Goal: Task Accomplishment & Management: Use online tool/utility

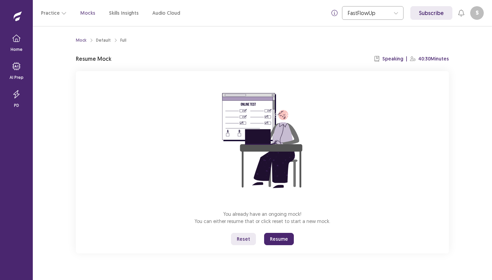
click at [283, 239] on button "Resume" at bounding box center [279, 239] width 30 height 12
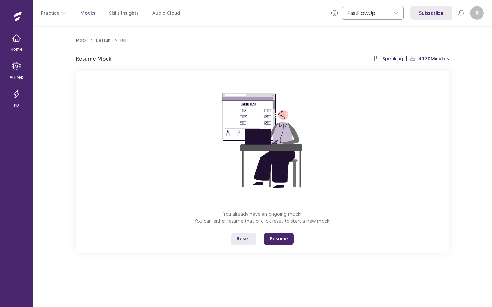
click at [278, 236] on button "Resume" at bounding box center [279, 239] width 30 height 12
click at [277, 244] on button "Resume" at bounding box center [279, 239] width 30 height 12
click at [246, 241] on button "Reset" at bounding box center [243, 239] width 25 height 12
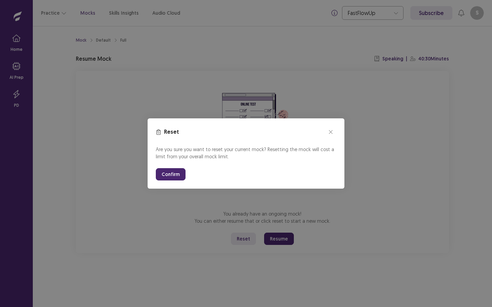
click at [167, 174] on button "Confirm" at bounding box center [171, 174] width 30 height 12
click at [327, 128] on button "close" at bounding box center [330, 132] width 11 height 11
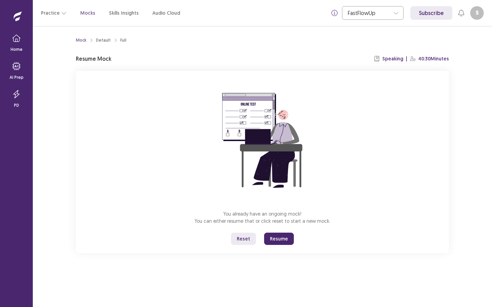
click at [278, 237] on button "Resume" at bounding box center [279, 239] width 30 height 12
click at [81, 41] on div "Mock" at bounding box center [81, 40] width 11 height 6
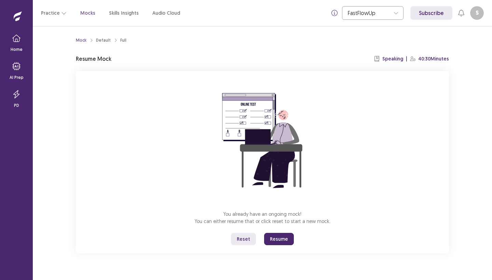
click at [271, 241] on button "Resume" at bounding box center [279, 239] width 30 height 12
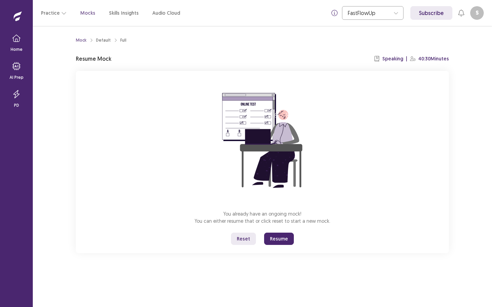
click at [284, 237] on button "Resume" at bounding box center [279, 239] width 30 height 12
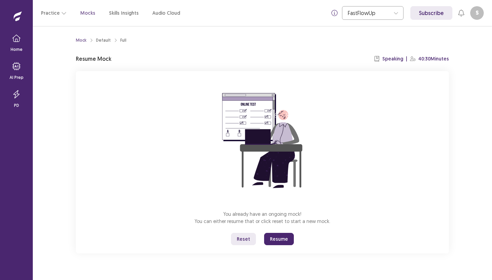
click at [281, 243] on button "Resume" at bounding box center [279, 239] width 30 height 12
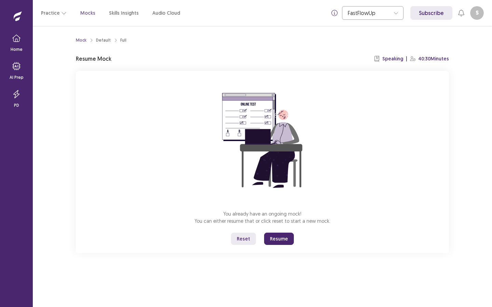
click at [280, 247] on div "You already have an ongoing mock! You can either resume that or click reset to …" at bounding box center [262, 162] width 373 height 182
click at [277, 240] on button "Resume" at bounding box center [279, 239] width 30 height 12
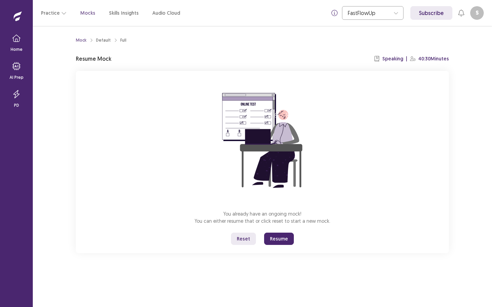
click at [277, 240] on button "Resume" at bounding box center [279, 239] width 30 height 12
click at [120, 40] on div "Full" at bounding box center [123, 40] width 6 height 6
click at [401, 54] on div "Mock Default Full Resume Mock Speaking | 40:30 Minutes You already have an ongo…" at bounding box center [262, 143] width 373 height 219
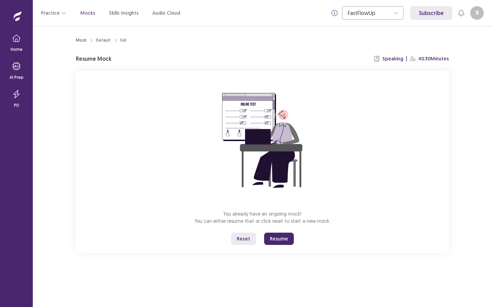
click at [438, 54] on div "Mock Default Full Resume Mock Speaking | 40:30 Minutes You already have an ongo…" at bounding box center [262, 143] width 373 height 219
click at [476, 18] on button "S" at bounding box center [477, 13] width 14 height 14
click at [330, 238] on div "You already have an ongoing mock! You can either resume that or click reset to …" at bounding box center [262, 162] width 373 height 182
click at [290, 239] on button "Resume" at bounding box center [279, 239] width 30 height 12
click at [16, 101] on button "button" at bounding box center [16, 94] width 16 height 16
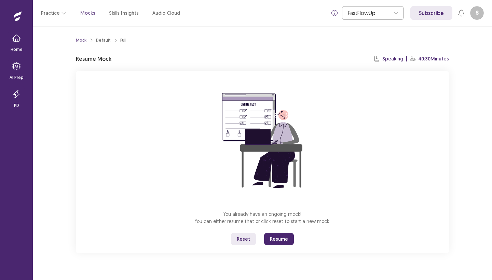
click at [284, 238] on button "Resume" at bounding box center [279, 239] width 30 height 12
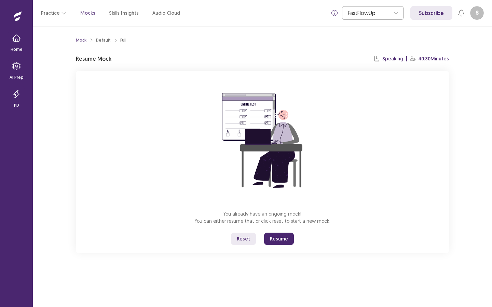
click at [249, 241] on button "Reset" at bounding box center [243, 239] width 25 height 12
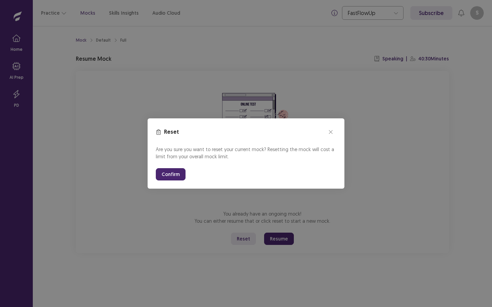
click at [174, 172] on button "Confirm" at bounding box center [171, 174] width 30 height 12
click at [170, 171] on button "Confirm" at bounding box center [171, 174] width 30 height 12
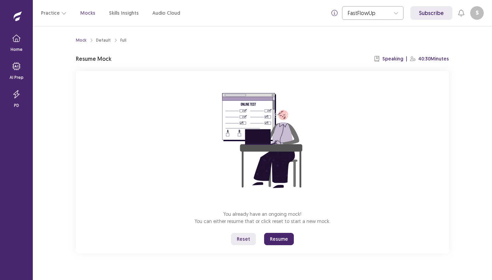
click at [281, 241] on button "Resume" at bounding box center [279, 239] width 30 height 12
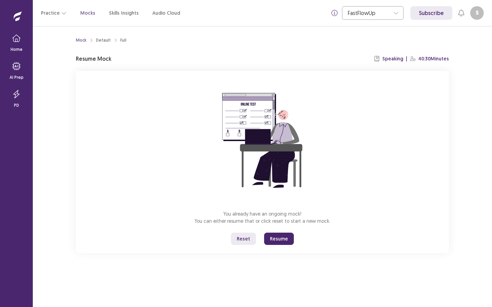
click at [274, 242] on button "Resume" at bounding box center [279, 239] width 30 height 12
click at [245, 237] on button "Reset" at bounding box center [243, 239] width 25 height 12
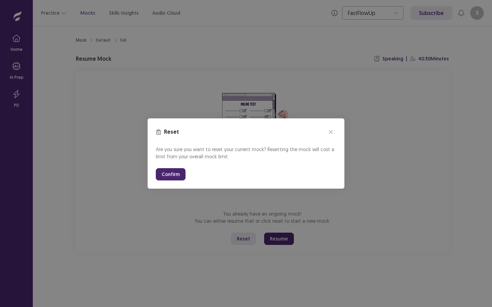
click at [165, 166] on div "Are you sure you want to reset your current mock? Resetting the mock will cost …" at bounding box center [246, 163] width 180 height 35
click at [169, 172] on button "Confirm" at bounding box center [171, 174] width 30 height 12
click at [331, 132] on icon "close" at bounding box center [331, 132] width 4 height 4
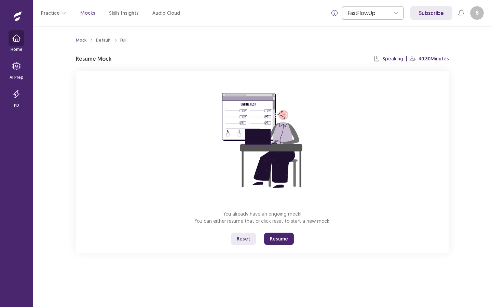
click at [16, 40] on icon "button" at bounding box center [16, 38] width 8 height 8
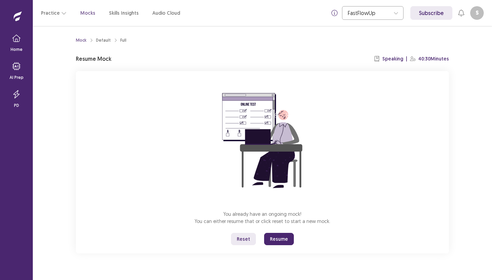
click at [247, 240] on button "Reset" at bounding box center [243, 239] width 25 height 12
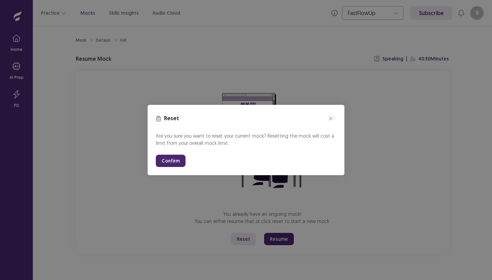
click at [173, 161] on button "Confirm" at bounding box center [171, 161] width 30 height 12
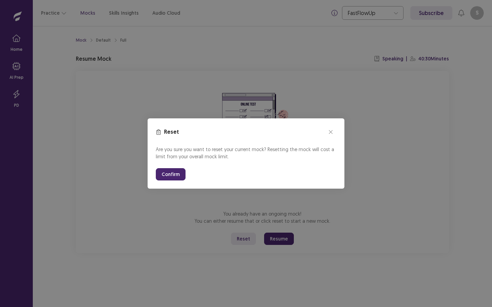
click at [176, 168] on button "Confirm" at bounding box center [171, 174] width 30 height 12
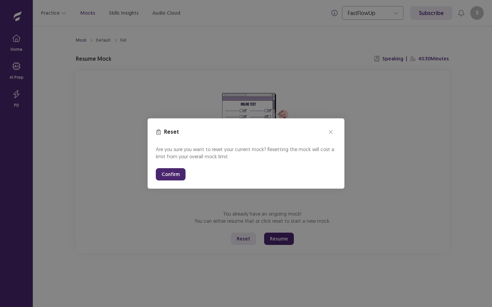
click at [176, 168] on button "Confirm" at bounding box center [171, 174] width 30 height 12
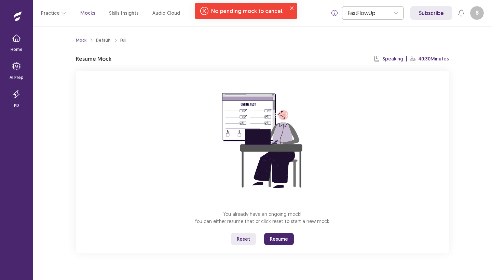
click at [278, 242] on button "Resume" at bounding box center [279, 239] width 30 height 12
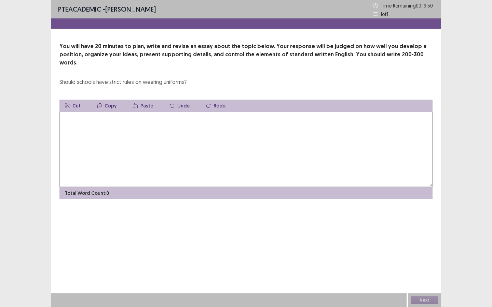
click at [241, 171] on textarea at bounding box center [245, 149] width 373 height 75
type textarea "*"
click at [242, 138] on textarea "*" at bounding box center [245, 149] width 373 height 75
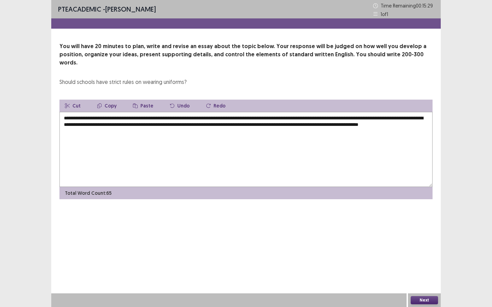
click at [363, 116] on textarea "**********" at bounding box center [245, 149] width 373 height 75
click at [420, 118] on textarea "**********" at bounding box center [245, 149] width 373 height 75
click at [161, 125] on textarea "**********" at bounding box center [245, 149] width 373 height 75
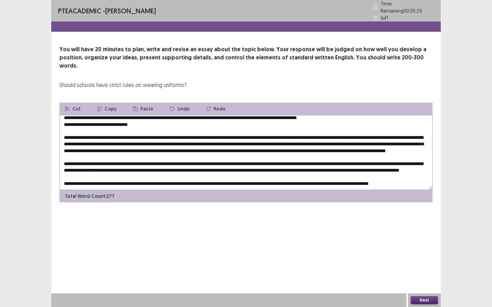
scroll to position [28, 0]
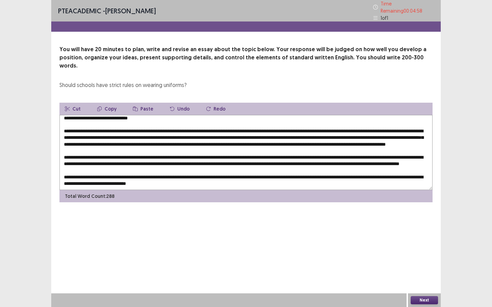
click at [190, 174] on textarea at bounding box center [245, 152] width 373 height 75
click at [217, 174] on textarea at bounding box center [245, 152] width 373 height 75
type textarea "**********"
click at [421, 280] on div "Next" at bounding box center [424, 301] width 33 height 14
click at [417, 280] on button "Next" at bounding box center [424, 300] width 27 height 8
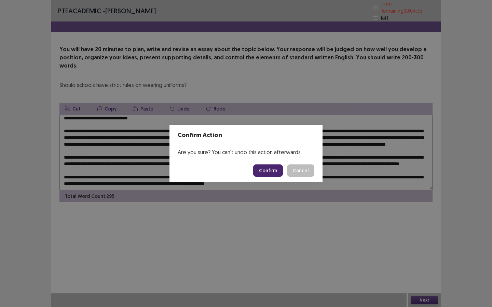
click at [273, 165] on button "Confirm" at bounding box center [268, 171] width 30 height 12
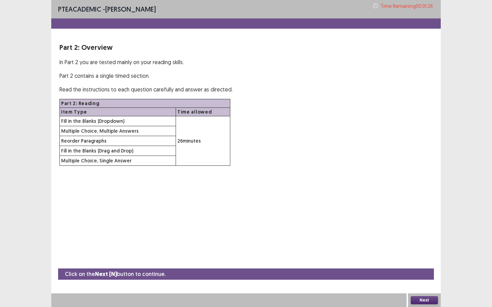
click at [428, 280] on button "Next" at bounding box center [424, 300] width 27 height 8
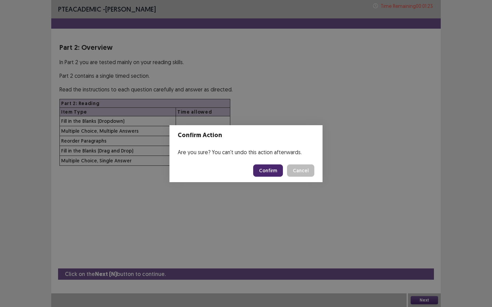
click at [271, 174] on button "Confirm" at bounding box center [268, 171] width 30 height 12
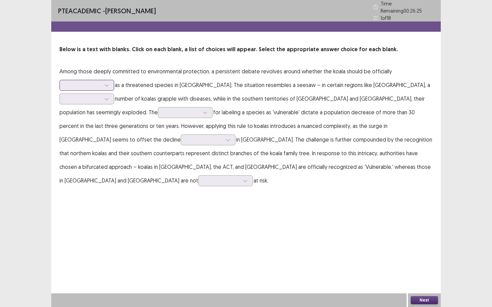
click at [80, 80] on div at bounding box center [86, 85] width 55 height 11
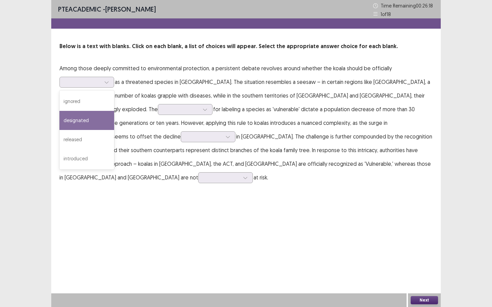
click at [206, 88] on p "Among those deeply committed to environmental protection, a persistent debate r…" at bounding box center [245, 122] width 373 height 123
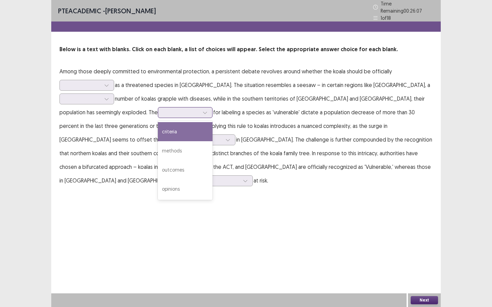
click at [163, 109] on div at bounding box center [181, 113] width 37 height 8
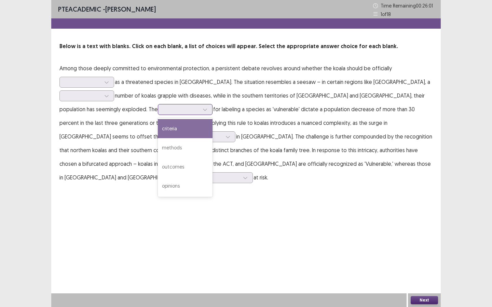
click at [158, 136] on div "criteria" at bounding box center [185, 128] width 55 height 19
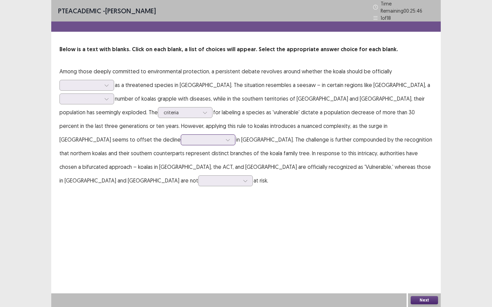
click at [222, 137] on div at bounding box center [204, 140] width 36 height 6
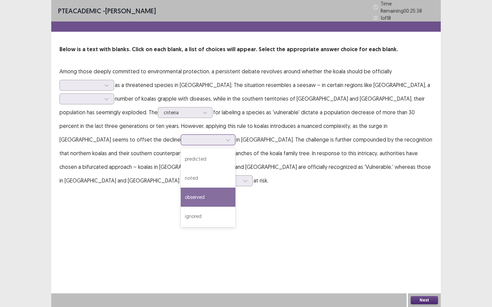
click at [235, 188] on div "observed" at bounding box center [208, 197] width 55 height 19
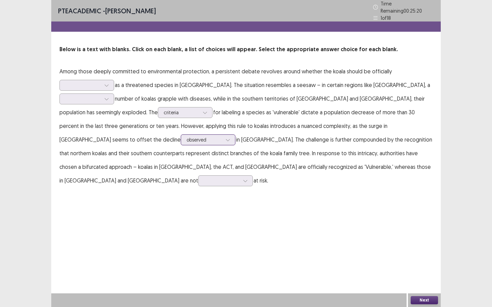
scroll to position [0, 0]
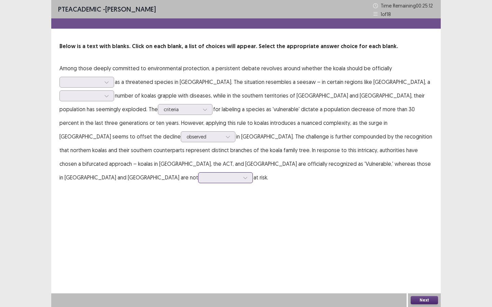
click at [239, 175] on div at bounding box center [222, 178] width 36 height 6
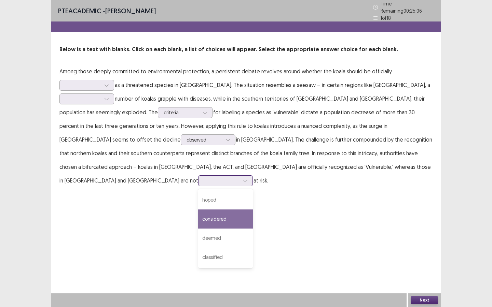
click at [253, 210] on div "considered" at bounding box center [225, 219] width 55 height 19
click at [239, 176] on div "considered" at bounding box center [222, 181] width 36 height 10
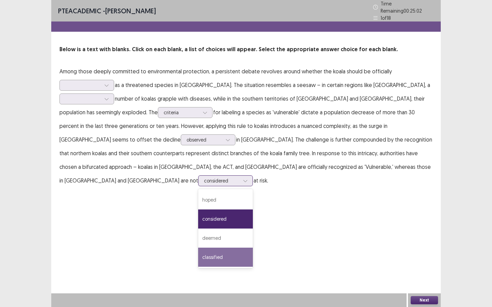
click at [253, 248] on div "classified" at bounding box center [225, 257] width 55 height 19
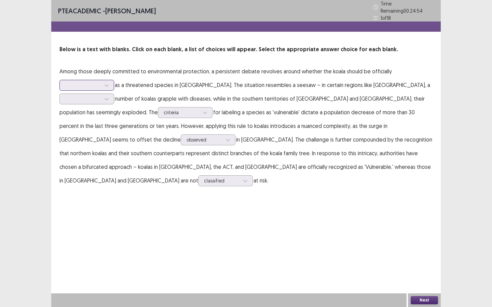
click at [100, 83] on div at bounding box center [83, 85] width 36 height 6
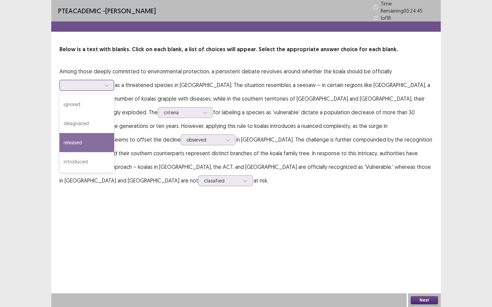
click at [84, 137] on div "released" at bounding box center [86, 142] width 55 height 19
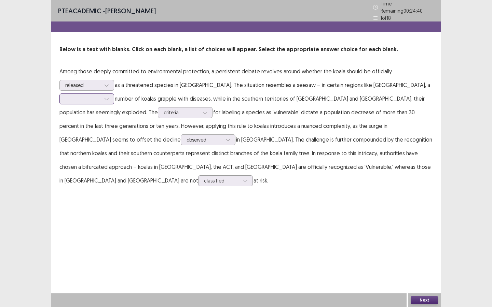
click at [101, 96] on div at bounding box center [83, 99] width 36 height 6
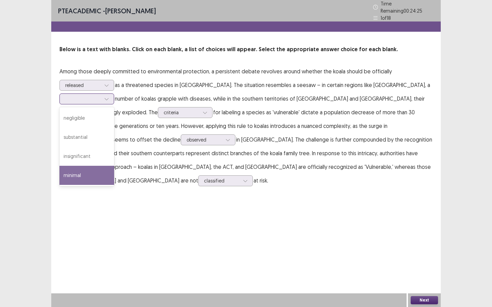
click at [114, 166] on div "minimal" at bounding box center [86, 175] width 55 height 19
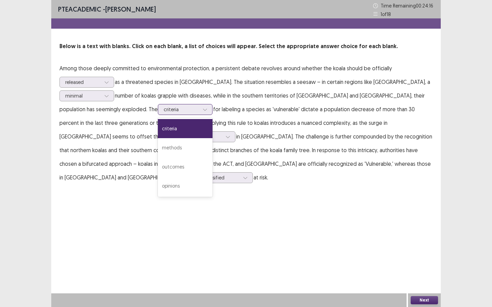
click at [164, 108] on div at bounding box center [182, 109] width 36 height 6
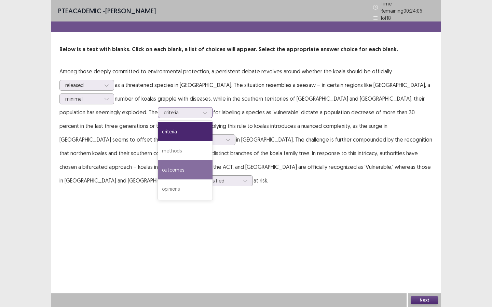
click at [158, 161] on div "outcomes" at bounding box center [185, 170] width 55 height 19
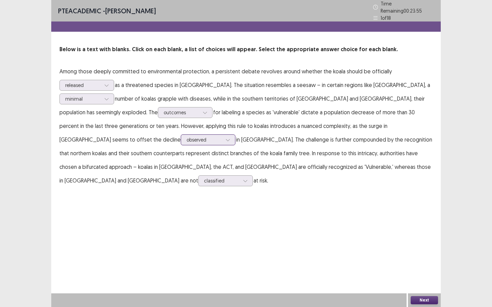
click at [222, 135] on div "observed" at bounding box center [204, 140] width 36 height 10
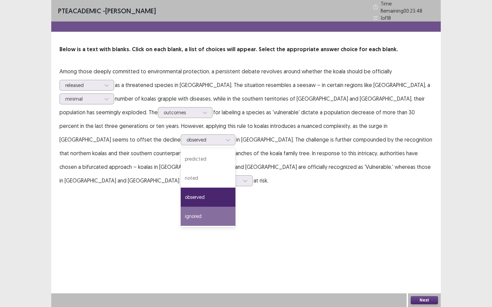
click at [287, 197] on div "PTE academic - [PERSON_NAME] Time Remaining 00 : 23 : 48 1 of 18 Below is a tex…" at bounding box center [245, 153] width 389 height 307
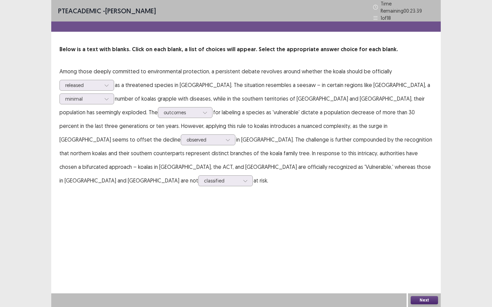
click at [433, 280] on button "Next" at bounding box center [424, 300] width 27 height 8
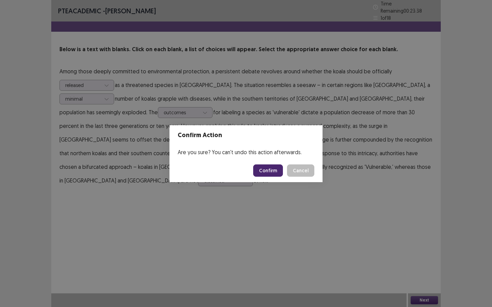
click at [269, 168] on button "Confirm" at bounding box center [268, 171] width 30 height 12
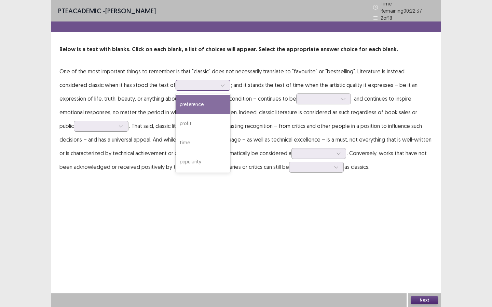
click at [181, 82] on div at bounding box center [199, 85] width 36 height 6
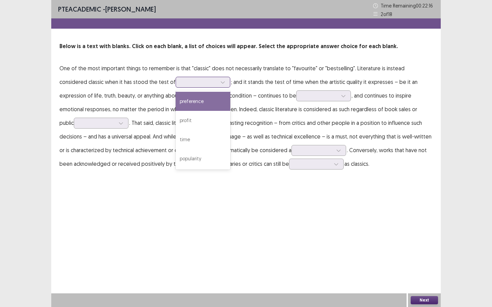
click at [176, 107] on div "preference" at bounding box center [203, 101] width 55 height 19
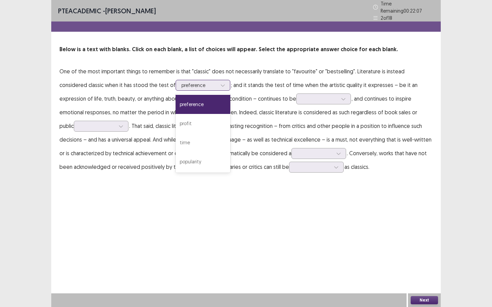
click at [181, 85] on div "preference" at bounding box center [199, 85] width 36 height 10
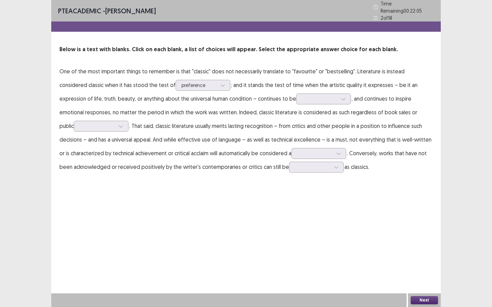
click at [88, 109] on p "One of the most important things to remember is that "classic" does not necessa…" at bounding box center [245, 119] width 373 height 109
click at [302, 96] on div at bounding box center [320, 99] width 36 height 6
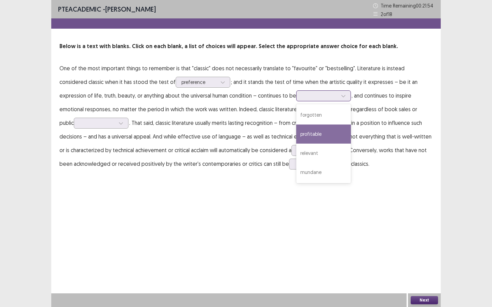
click at [296, 138] on div "profitable" at bounding box center [323, 134] width 55 height 19
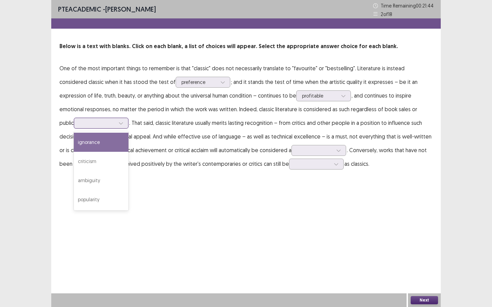
click at [115, 120] on div at bounding box center [98, 123] width 36 height 6
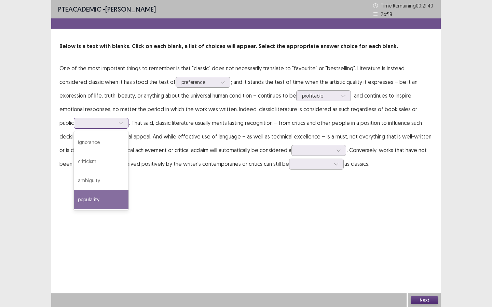
click at [128, 190] on div "popularity" at bounding box center [101, 199] width 55 height 19
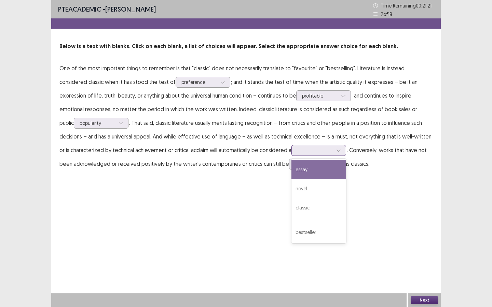
click at [297, 148] on div at bounding box center [315, 150] width 36 height 6
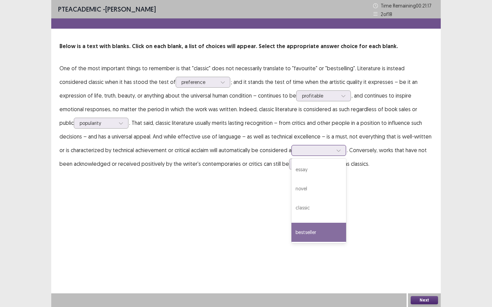
click at [291, 229] on div "bestseller" at bounding box center [318, 232] width 55 height 19
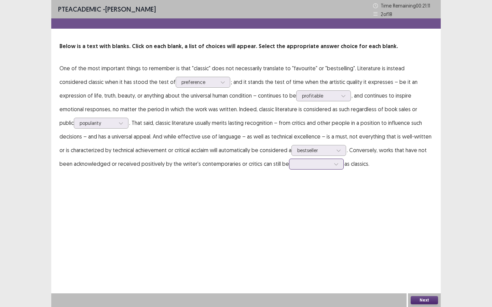
click at [295, 161] on div at bounding box center [313, 164] width 36 height 6
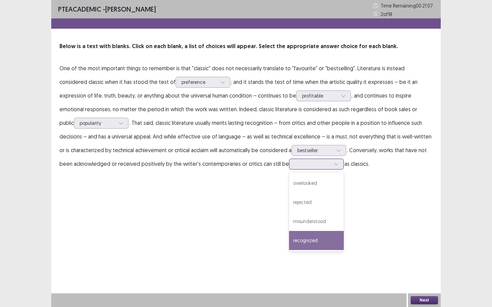
click at [289, 238] on div "recognized" at bounding box center [316, 240] width 55 height 19
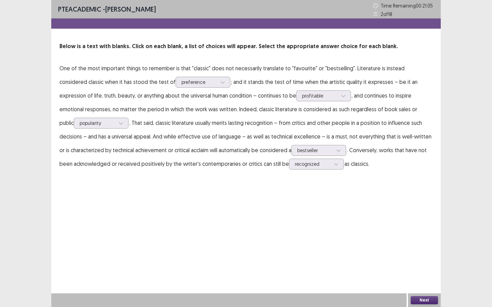
click at [425, 280] on button "Next" at bounding box center [424, 300] width 27 height 8
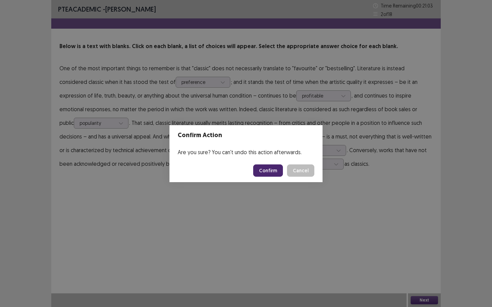
click at [263, 171] on button "Confirm" at bounding box center [268, 171] width 30 height 12
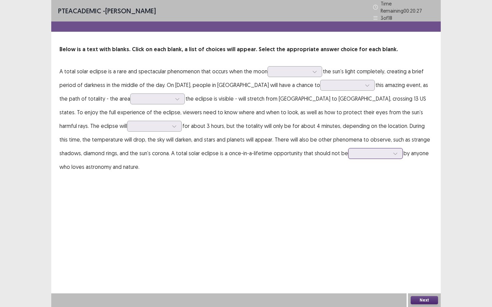
click at [354, 150] on div at bounding box center [372, 153] width 36 height 6
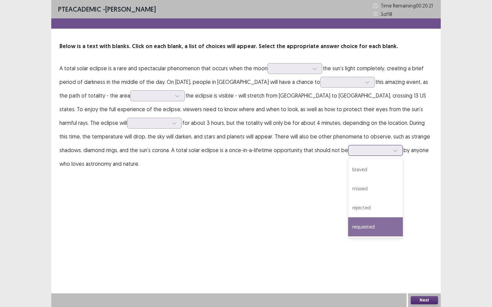
click at [348, 226] on div "requested" at bounding box center [375, 227] width 55 height 19
click at [275, 71] on div at bounding box center [291, 68] width 36 height 6
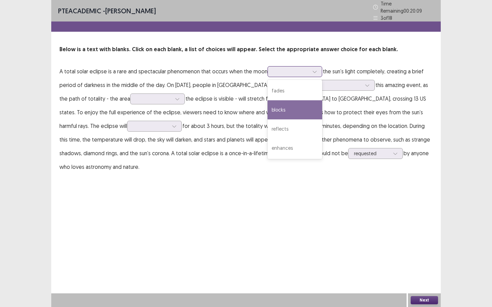
click at [307, 107] on div "blocks" at bounding box center [294, 109] width 55 height 19
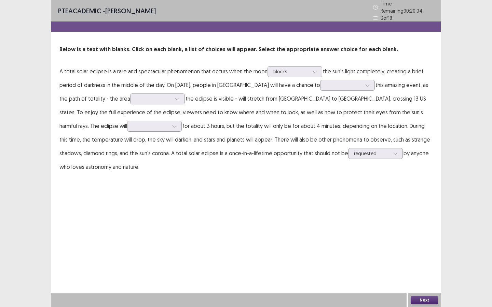
click at [307, 75] on p "A total solar eclipse is a rare and spectacular phenomenon that occurs when the…" at bounding box center [245, 119] width 373 height 109
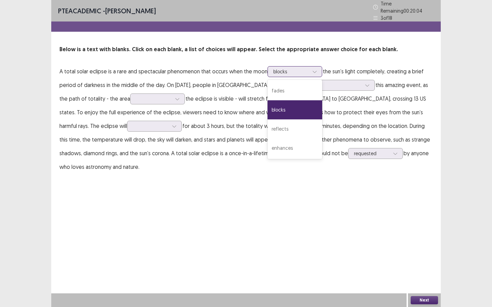
click at [307, 74] on div "blocks" at bounding box center [294, 71] width 55 height 11
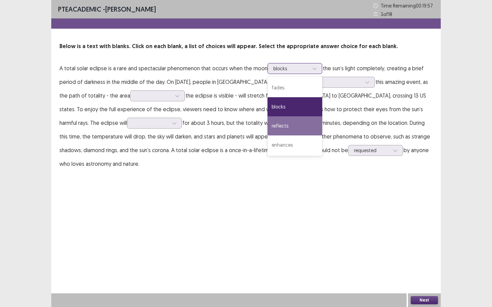
click at [293, 126] on div "reflects" at bounding box center [294, 125] width 55 height 19
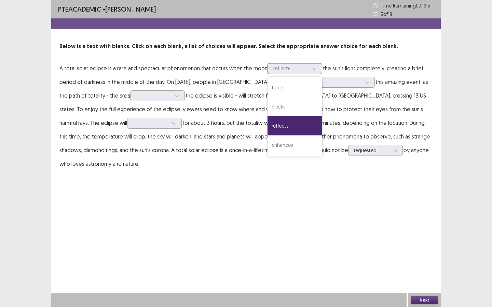
click at [296, 66] on div at bounding box center [291, 68] width 36 height 6
click at [292, 104] on div "blocks" at bounding box center [294, 106] width 55 height 19
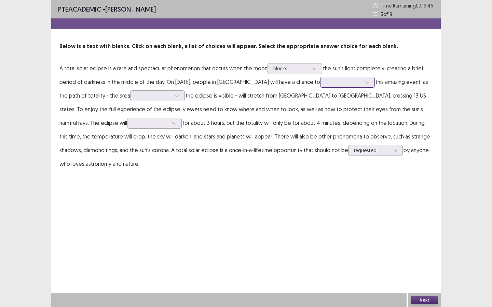
click at [326, 83] on input "text" at bounding box center [326, 82] width 1 height 5
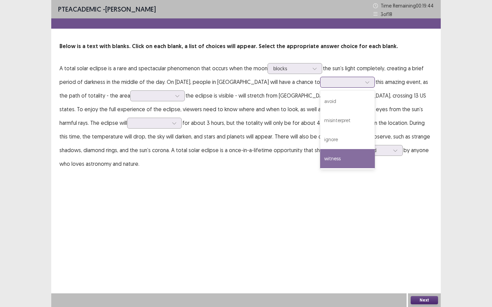
click at [352, 161] on div "witness" at bounding box center [347, 158] width 55 height 19
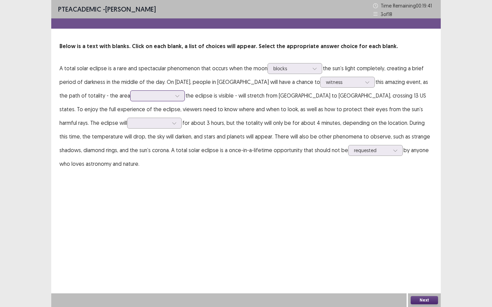
click at [141, 97] on div at bounding box center [154, 96] width 36 height 6
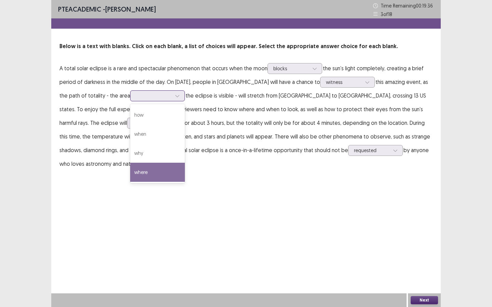
click at [167, 171] on div "where" at bounding box center [157, 172] width 55 height 19
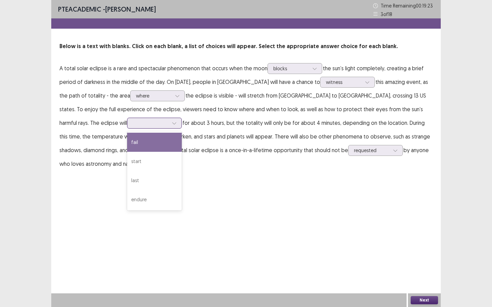
click at [172, 125] on icon at bounding box center [174, 123] width 5 height 5
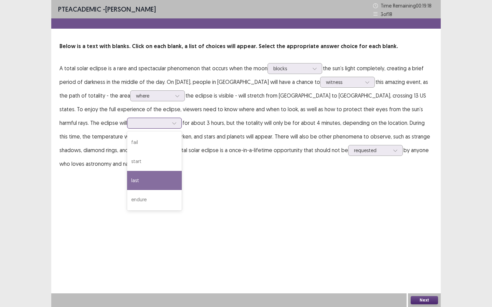
click at [127, 176] on div "last" at bounding box center [154, 180] width 55 height 19
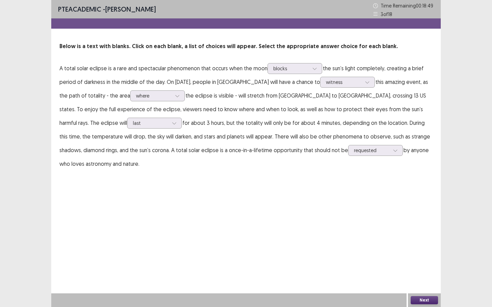
click at [427, 280] on button "Next" at bounding box center [424, 300] width 27 height 8
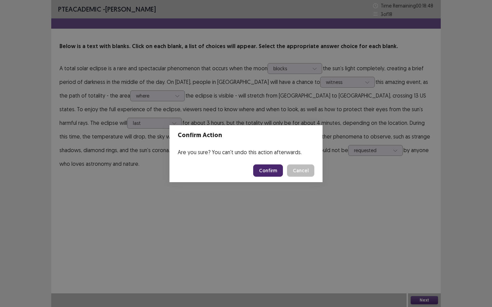
click at [273, 170] on button "Confirm" at bounding box center [268, 171] width 30 height 12
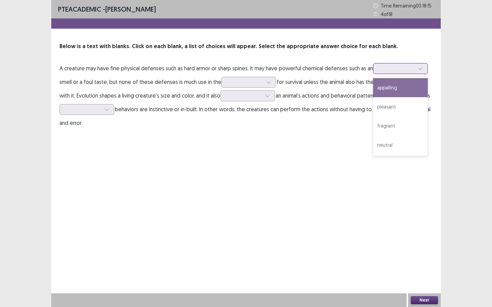
click at [390, 71] on div at bounding box center [397, 68] width 36 height 6
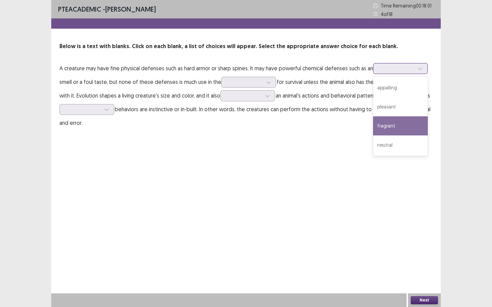
click at [403, 120] on div "fragrant" at bounding box center [400, 125] width 55 height 19
click at [379, 70] on div "fragrant" at bounding box center [396, 69] width 37 height 10
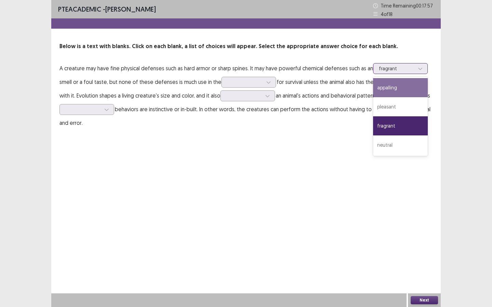
click at [391, 82] on div "appalling" at bounding box center [400, 87] width 55 height 19
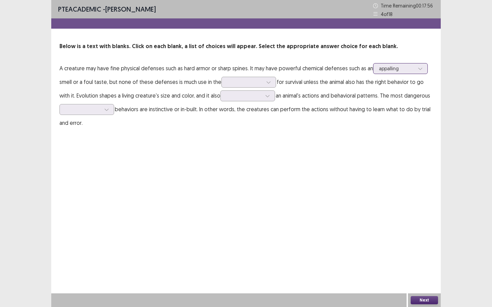
click at [390, 70] on div "appalling" at bounding box center [397, 69] width 36 height 10
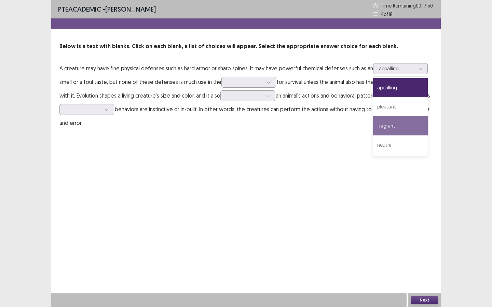
click at [332, 126] on p "A creature may have fine physical defenses such as hard armor or sharp spines. …" at bounding box center [245, 95] width 373 height 68
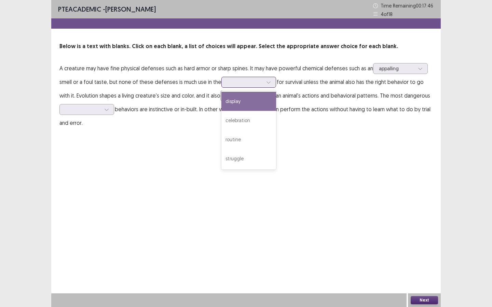
click at [245, 87] on div at bounding box center [248, 82] width 55 height 11
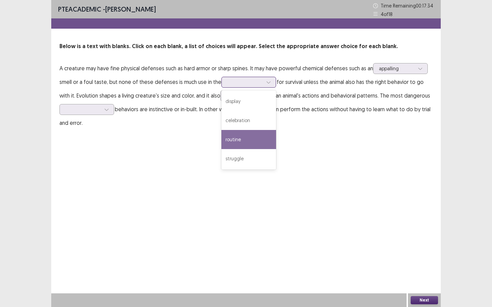
click at [243, 131] on div "routine" at bounding box center [248, 139] width 55 height 19
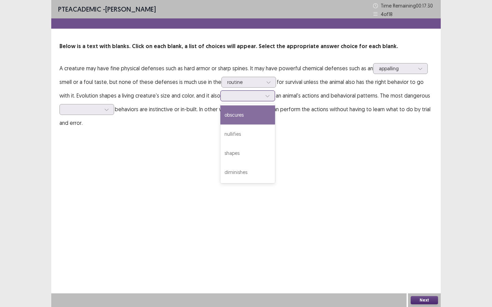
click at [237, 97] on div at bounding box center [244, 96] width 36 height 6
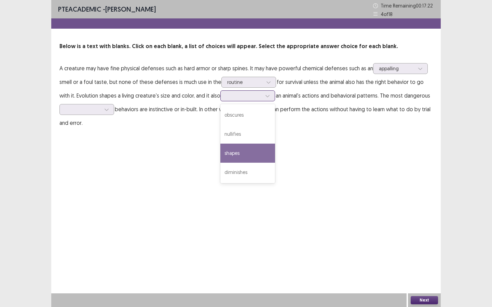
click at [252, 160] on div "shapes" at bounding box center [247, 153] width 55 height 19
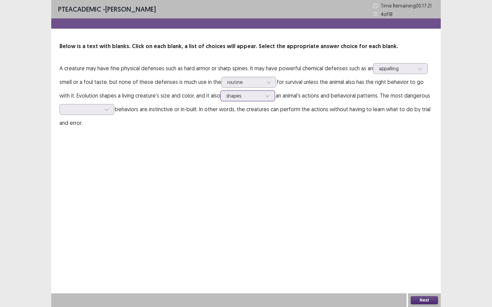
click at [256, 93] on div at bounding box center [244, 96] width 36 height 6
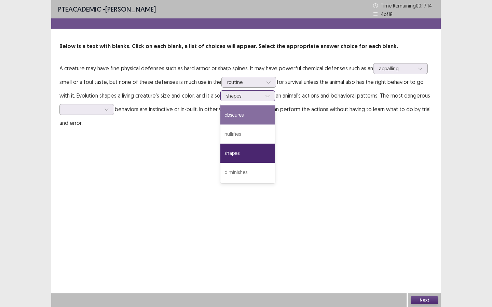
click at [253, 111] on div "obscures" at bounding box center [247, 115] width 55 height 19
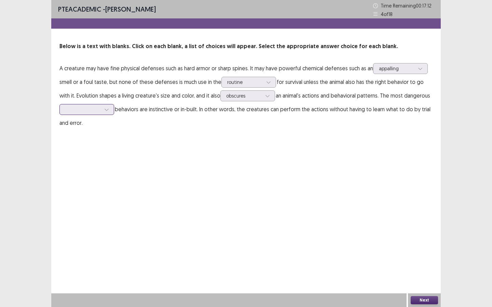
click at [107, 107] on icon at bounding box center [106, 109] width 5 height 5
click at [95, 183] on div "learned" at bounding box center [86, 186] width 55 height 19
click at [423, 280] on button "Next" at bounding box center [424, 300] width 27 height 8
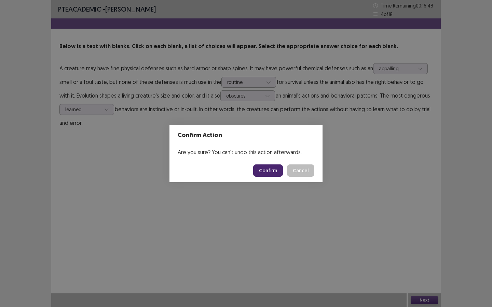
click at [274, 169] on button "Confirm" at bounding box center [268, 171] width 30 height 12
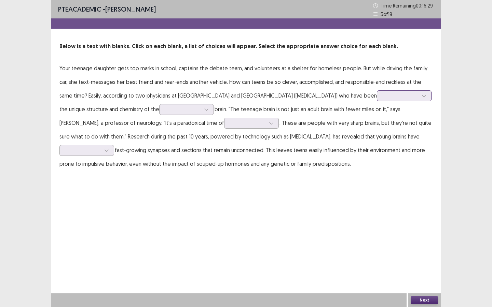
click at [383, 96] on div at bounding box center [401, 96] width 36 height 6
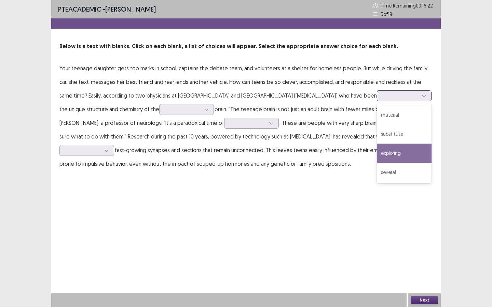
click at [377, 150] on div "exploring" at bounding box center [404, 153] width 55 height 19
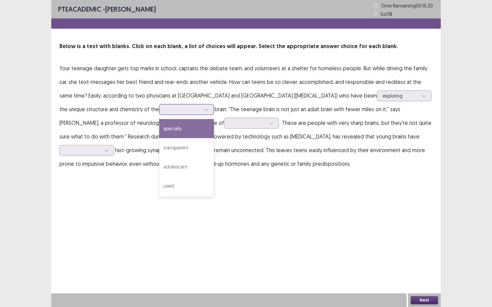
click at [170, 112] on div at bounding box center [183, 109] width 36 height 6
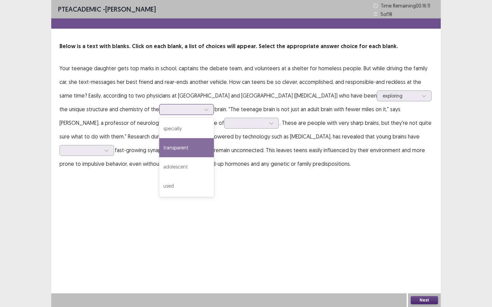
click at [196, 150] on div "transparent" at bounding box center [186, 147] width 55 height 19
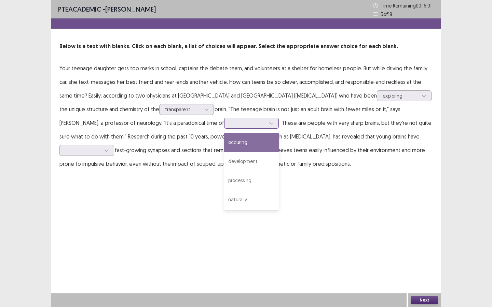
click at [230, 125] on div at bounding box center [248, 123] width 36 height 6
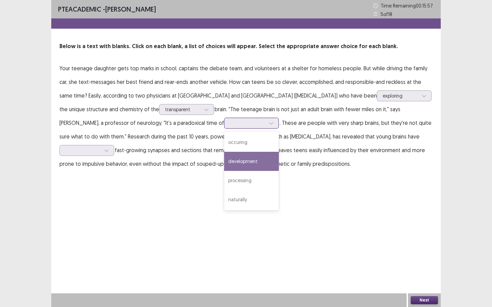
click at [238, 164] on div "development" at bounding box center [251, 161] width 55 height 19
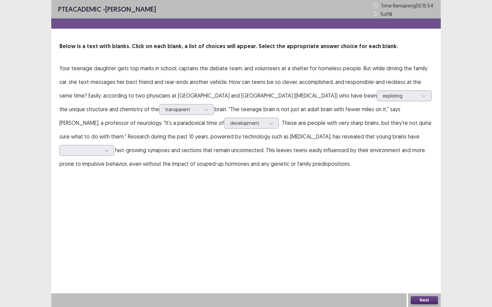
click at [243, 132] on p "Your teenage daughter gets top marks in school, captains the debate team, and v…" at bounding box center [245, 115] width 373 height 109
click at [266, 124] on div at bounding box center [271, 123] width 10 height 10
click at [304, 132] on p "Your teenage daughter gets top marks in school, captains the debate team, and v…" at bounding box center [245, 115] width 373 height 109
click at [101, 150] on div at bounding box center [83, 150] width 36 height 6
click at [103, 170] on div "both" at bounding box center [86, 169] width 55 height 19
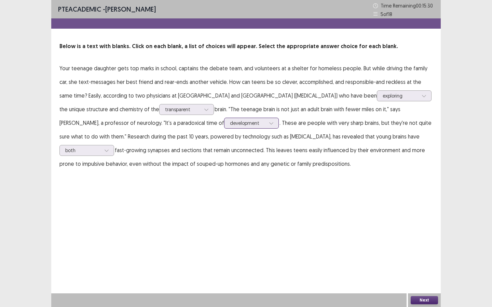
click at [232, 122] on div "development" at bounding box center [248, 123] width 36 height 10
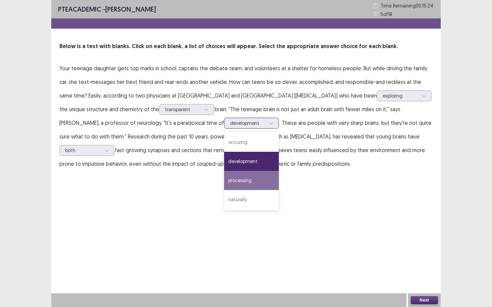
click at [227, 183] on div "processing" at bounding box center [251, 180] width 55 height 19
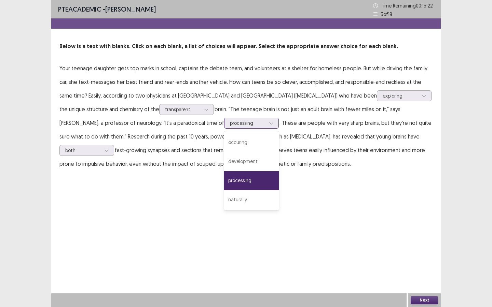
click at [230, 126] on div at bounding box center [248, 123] width 36 height 6
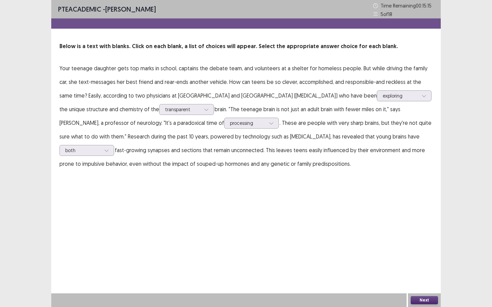
click at [221, 111] on p "Your teenage daughter gets top marks in school, captains the debate team, and v…" at bounding box center [245, 115] width 373 height 109
click at [415, 280] on button "Next" at bounding box center [424, 300] width 27 height 8
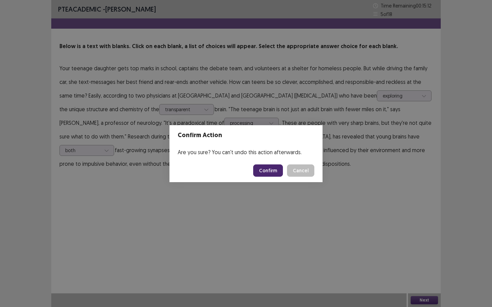
click at [271, 170] on button "Confirm" at bounding box center [268, 171] width 30 height 12
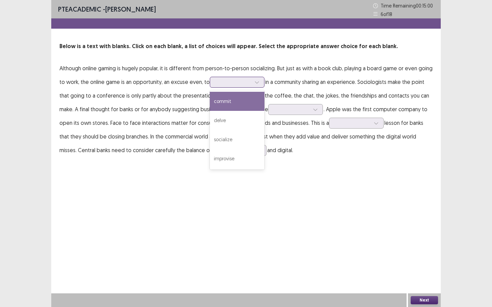
click at [223, 82] on div at bounding box center [234, 82] width 36 height 6
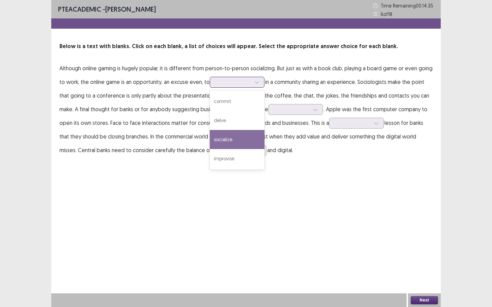
click at [241, 138] on div "socialize" at bounding box center [237, 139] width 55 height 19
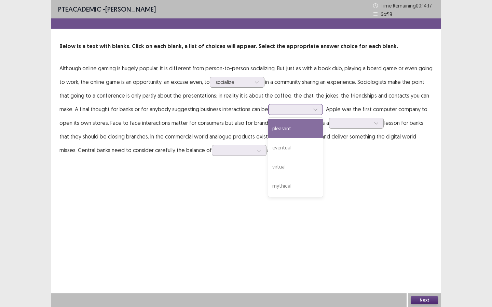
click at [280, 107] on div at bounding box center [292, 109] width 36 height 6
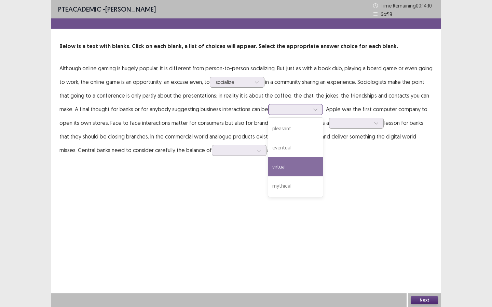
click at [306, 166] on div "virtual" at bounding box center [295, 166] width 55 height 19
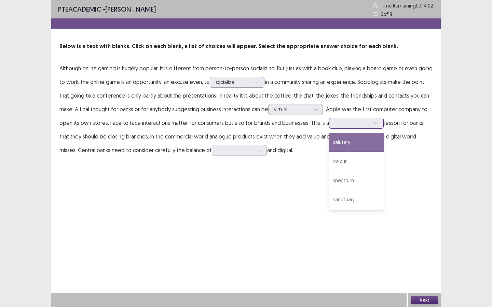
click at [335, 125] on div at bounding box center [353, 123] width 36 height 6
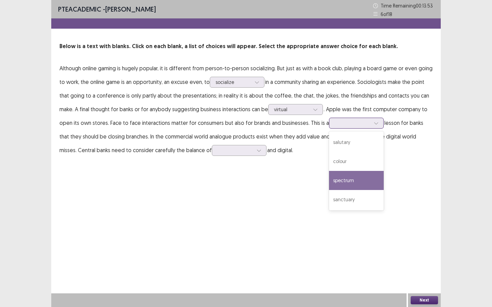
click at [351, 187] on div "spectrum" at bounding box center [356, 180] width 55 height 19
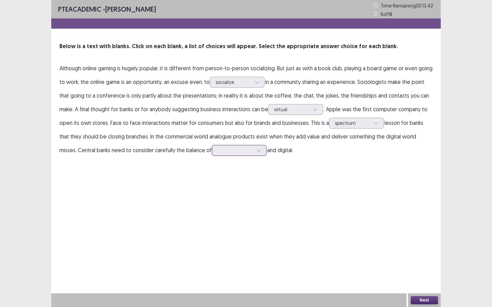
click at [218, 153] on div at bounding box center [236, 150] width 36 height 6
click at [221, 224] on div "physical" at bounding box center [239, 227] width 55 height 19
click at [417, 280] on div "Next" at bounding box center [424, 301] width 33 height 14
click at [416, 280] on button "Next" at bounding box center [424, 300] width 27 height 8
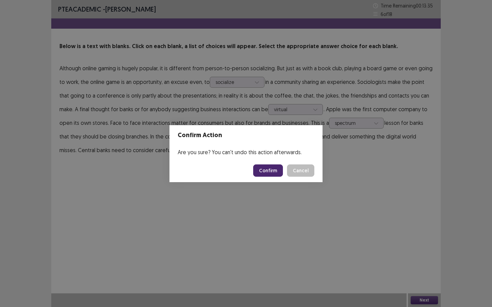
click at [260, 173] on button "Confirm" at bounding box center [268, 171] width 30 height 12
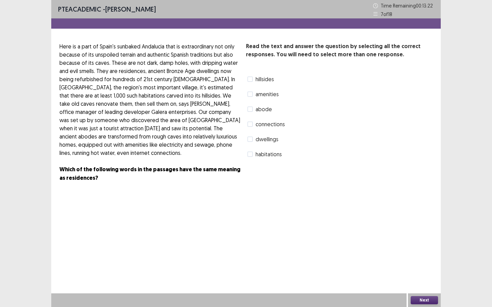
click at [267, 122] on span "connections" at bounding box center [269, 124] width 29 height 8
click at [269, 142] on span "dwellings" at bounding box center [266, 139] width 23 height 8
click at [418, 280] on button "Next" at bounding box center [424, 300] width 27 height 8
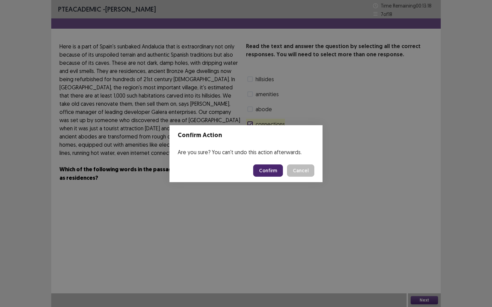
click at [263, 170] on button "Confirm" at bounding box center [268, 171] width 30 height 12
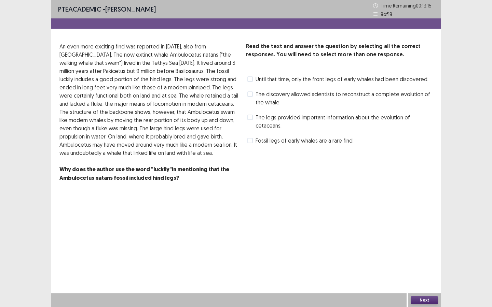
click at [260, 115] on span "The legs provided important information about the evolution of cetaceans." at bounding box center [343, 121] width 177 height 16
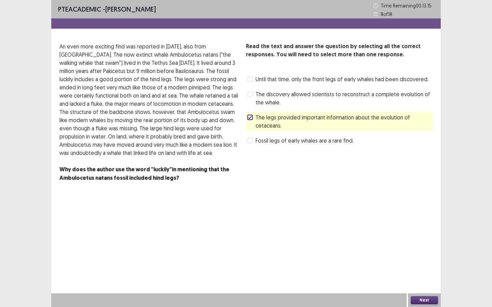
click at [261, 76] on span "Until that time, only the front legs of early whales had been discovered." at bounding box center [341, 79] width 173 height 8
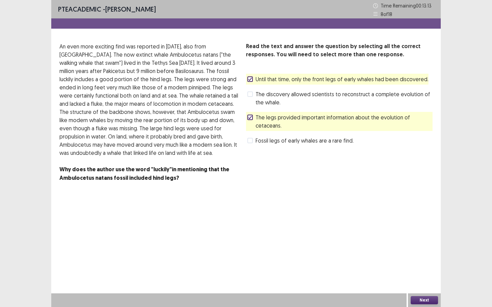
click at [431, 280] on button "Next" at bounding box center [424, 300] width 27 height 8
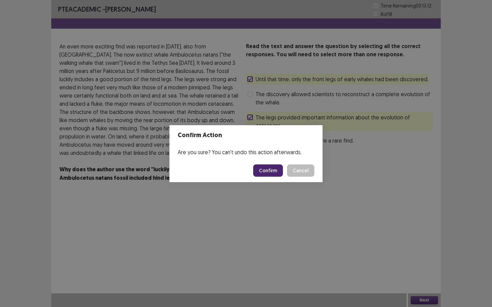
click at [276, 169] on button "Confirm" at bounding box center [268, 171] width 30 height 12
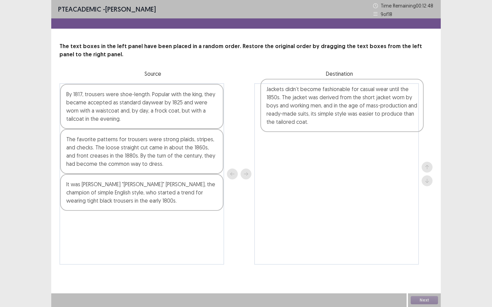
drag, startPoint x: 92, startPoint y: 246, endPoint x: 295, endPoint y: 114, distance: 242.2
click at [295, 114] on div "By 1817, trousers were shoe-length. Popular with the king, they became accepted…" at bounding box center [245, 174] width 373 height 182
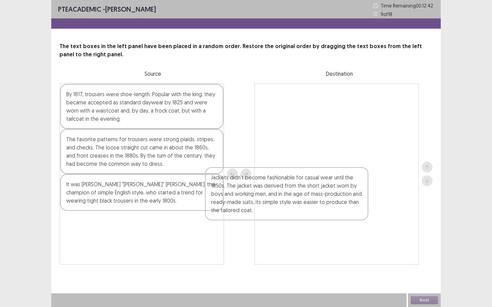
drag, startPoint x: 286, startPoint y: 120, endPoint x: 183, endPoint y: 252, distance: 167.4
click at [183, 252] on div "By 1817, trousers were shoe-length. Popular with the king, they became accepted…" at bounding box center [245, 174] width 373 height 182
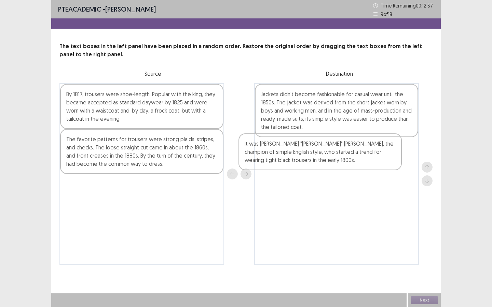
drag, startPoint x: 102, startPoint y: 201, endPoint x: 284, endPoint y: 160, distance: 186.2
click at [284, 160] on div "By 1817, trousers were shoe-length. Popular with the king, they became accepted…" at bounding box center [245, 174] width 373 height 182
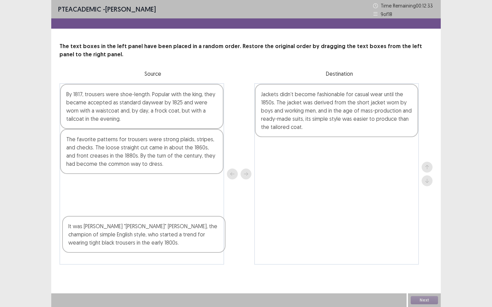
drag, startPoint x: 347, startPoint y: 162, endPoint x: 150, endPoint y: 229, distance: 208.3
click at [150, 229] on div "By 1817, trousers were shoe-length. Popular with the king, they became accepted…" at bounding box center [245, 174] width 373 height 182
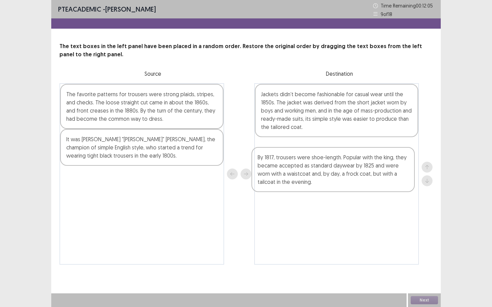
drag, startPoint x: 137, startPoint y: 115, endPoint x: 337, endPoint y: 167, distance: 207.3
click at [337, 167] on div "By 1817, trousers were shoe-length. Popular with the king, they became accepted…" at bounding box center [245, 174] width 373 height 182
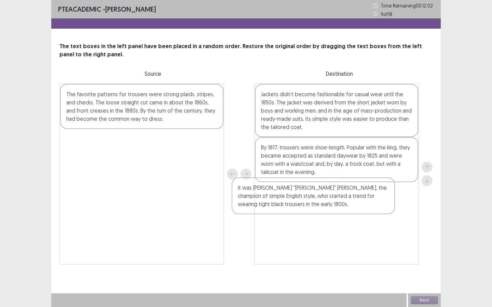
drag, startPoint x: 167, startPoint y: 151, endPoint x: 341, endPoint y: 199, distance: 180.5
click at [342, 200] on div "The favorite patterns for trousers were strong plaids, stripes, and checks. The…" at bounding box center [245, 174] width 373 height 182
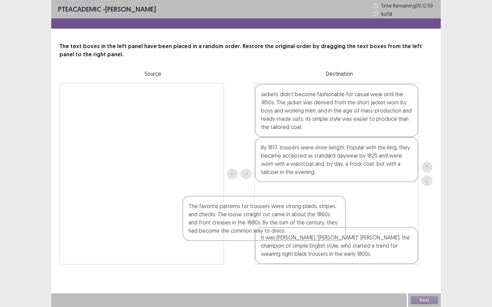
drag, startPoint x: 137, startPoint y: 94, endPoint x: 263, endPoint y: 208, distance: 170.0
click at [263, 208] on div "The favorite patterns for trousers were strong plaids, stripes, and checks. The…" at bounding box center [245, 174] width 373 height 182
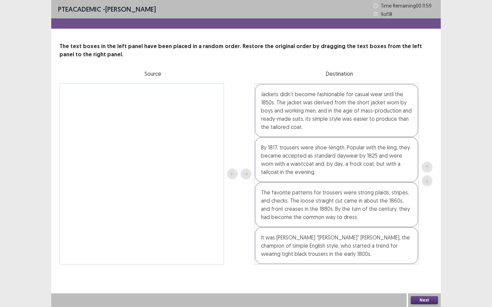
drag, startPoint x: 263, startPoint y: 208, endPoint x: 262, endPoint y: 215, distance: 7.3
click at [262, 209] on div "Jackets didn’t become fashionable for casual wear until the 1850s. The jacket w…" at bounding box center [336, 174] width 165 height 182
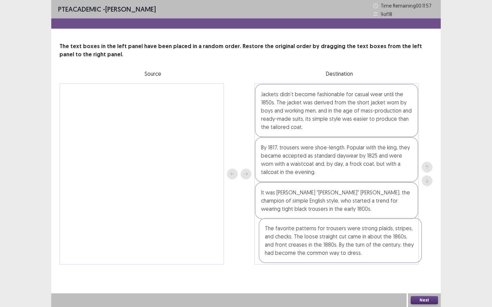
drag, startPoint x: 299, startPoint y: 204, endPoint x: 302, endPoint y: 241, distance: 37.8
click at [302, 242] on div "Jackets didn’t become fashionable for casual wear until the 1850s. The jacket w…" at bounding box center [336, 174] width 165 height 182
click at [435, 280] on button "Next" at bounding box center [424, 300] width 27 height 8
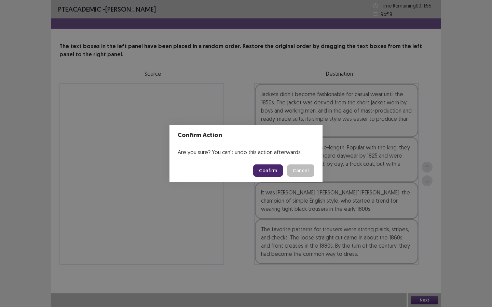
click at [266, 172] on button "Confirm" at bounding box center [268, 171] width 30 height 12
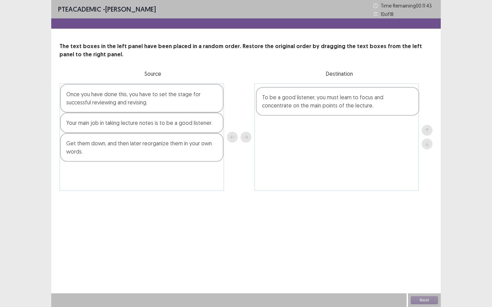
drag, startPoint x: 100, startPoint y: 150, endPoint x: 299, endPoint y: 103, distance: 203.6
click at [299, 103] on div "Once you have done this, you have to set the stage for successful reviewing and…" at bounding box center [245, 137] width 373 height 108
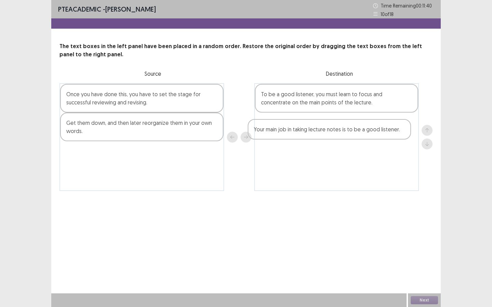
drag, startPoint x: 156, startPoint y: 127, endPoint x: 347, endPoint y: 133, distance: 191.0
click at [347, 133] on div "Once you have done this, you have to set the stage for successful reviewing and…" at bounding box center [245, 137] width 373 height 108
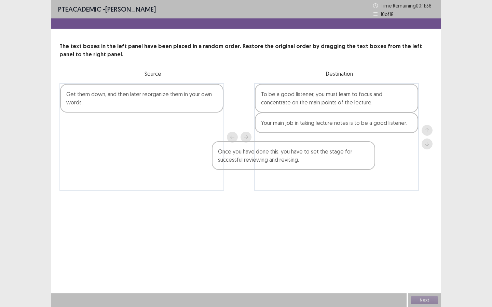
drag, startPoint x: 185, startPoint y: 105, endPoint x: 342, endPoint y: 149, distance: 163.3
click at [344, 151] on div "Once you have done this, you have to set the stage for successful reviewing and…" at bounding box center [245, 137] width 373 height 108
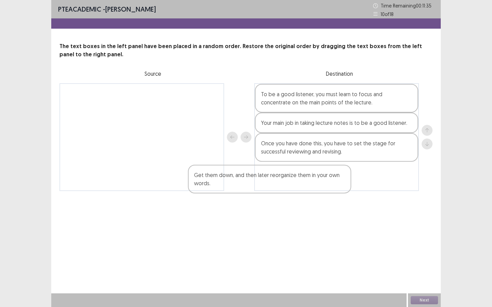
drag, startPoint x: 184, startPoint y: 102, endPoint x: 322, endPoint y: 181, distance: 159.2
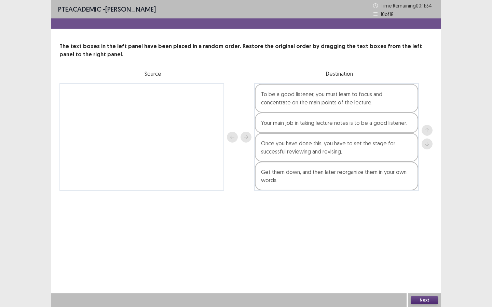
click at [416, 280] on button "Next" at bounding box center [424, 300] width 27 height 8
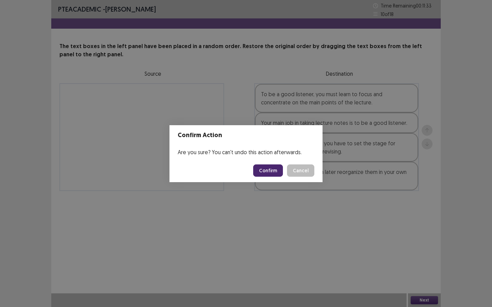
click at [277, 171] on button "Confirm" at bounding box center [268, 171] width 30 height 12
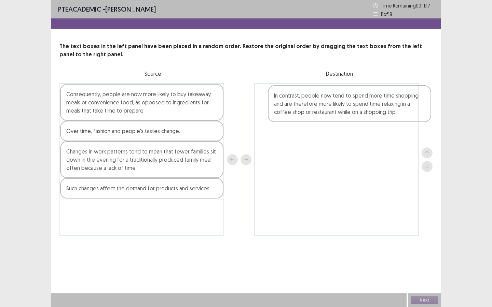
drag, startPoint x: 111, startPoint y: 203, endPoint x: 323, endPoint y: 109, distance: 231.5
click at [323, 109] on div "Consequently, people are now more likely to buy takeaway meals or convenience f…" at bounding box center [245, 159] width 373 height 153
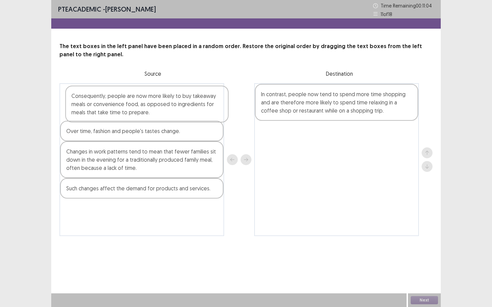
drag, startPoint x: 137, startPoint y: 111, endPoint x: 143, endPoint y: 113, distance: 7.1
click at [143, 113] on div "Consequently, people are now more likely to buy takeaway meals or convenience f…" at bounding box center [141, 159] width 165 height 153
drag, startPoint x: 165, startPoint y: 136, endPoint x: 172, endPoint y: 137, distance: 7.2
click at [172, 137] on div "Consequently, people are now more likely to buy takeaway meals or convenience f…" at bounding box center [141, 159] width 165 height 153
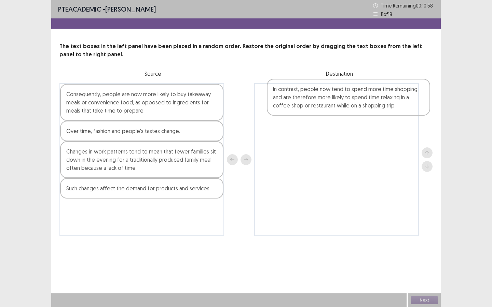
drag, startPoint x: 307, startPoint y: 107, endPoint x: 312, endPoint y: 107, distance: 4.8
click at [312, 107] on div "In contrast, people now tend to spend more time shopping and are therefore more…" at bounding box center [336, 159] width 165 height 153
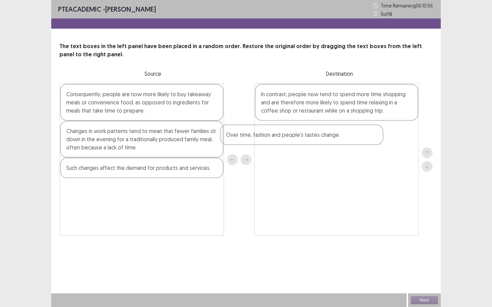
drag, startPoint x: 162, startPoint y: 140, endPoint x: 339, endPoint y: 140, distance: 176.9
click at [339, 140] on div "Consequently, people are now more likely to buy takeaway meals or convenience f…" at bounding box center [245, 159] width 373 height 153
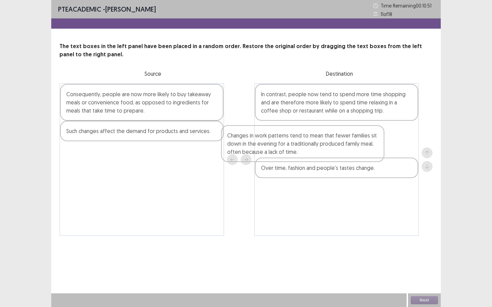
drag, startPoint x: 167, startPoint y: 143, endPoint x: 338, endPoint y: 149, distance: 171.2
click at [338, 149] on div "Consequently, people are now more likely to buy takeaway meals or convenience f…" at bounding box center [245, 159] width 373 height 153
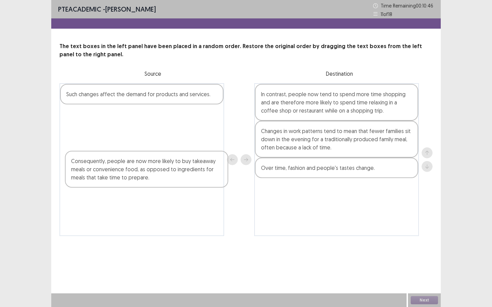
drag, startPoint x: 195, startPoint y: 107, endPoint x: 198, endPoint y: 171, distance: 63.6
click at [198, 171] on div "Consequently, people are now more likely to buy takeaway meals or convenience f…" at bounding box center [141, 159] width 165 height 153
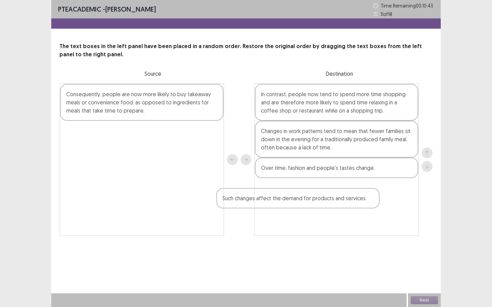
drag, startPoint x: 174, startPoint y: 99, endPoint x: 339, endPoint y: 205, distance: 196.0
click at [339, 205] on div "Such changes affect the demand for products and services. Consequently, people …" at bounding box center [245, 159] width 373 height 153
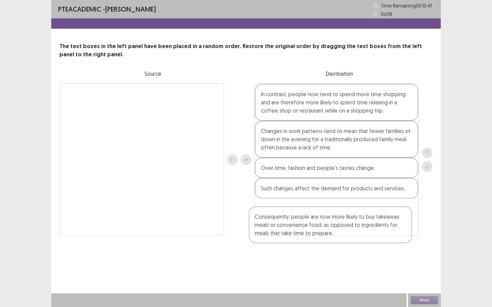
drag, startPoint x: 135, startPoint y: 104, endPoint x: 327, endPoint y: 230, distance: 229.8
click at [327, 230] on div "Consequently, people are now more likely to buy takeaway meals or convenience f…" at bounding box center [245, 159] width 373 height 153
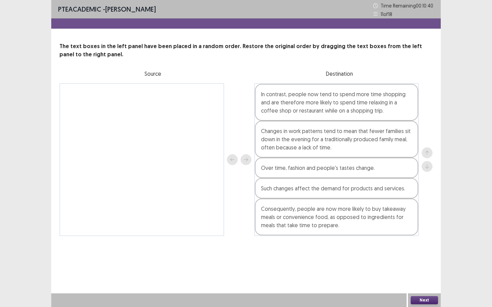
click at [426, 280] on button "Next" at bounding box center [424, 300] width 27 height 8
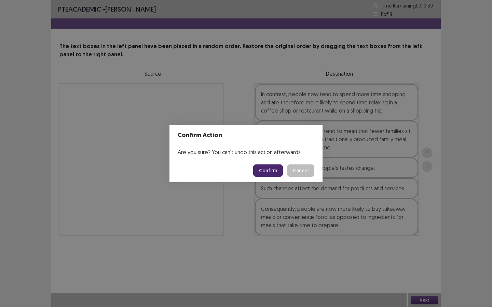
click at [273, 168] on button "Confirm" at bounding box center [268, 171] width 30 height 12
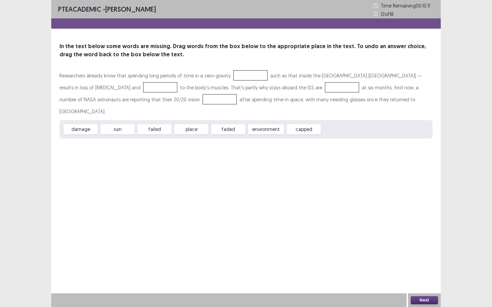
click at [239, 78] on div at bounding box center [250, 75] width 34 height 10
click at [241, 73] on div at bounding box center [250, 75] width 34 height 10
click at [241, 74] on div at bounding box center [250, 75] width 34 height 10
click at [420, 280] on button "Next" at bounding box center [424, 300] width 27 height 8
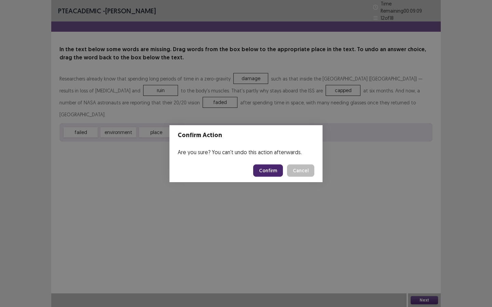
click at [268, 170] on button "Confirm" at bounding box center [268, 171] width 30 height 12
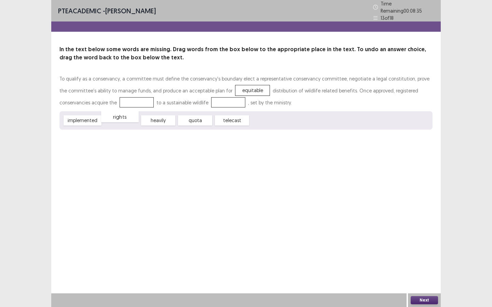
drag, startPoint x: 116, startPoint y: 117, endPoint x: 114, endPoint y: 113, distance: 4.0
click at [114, 113] on div "rights" at bounding box center [120, 116] width 38 height 11
drag, startPoint x: 200, startPoint y: 121, endPoint x: 202, endPoint y: 130, distance: 9.5
click at [202, 130] on div "quota" at bounding box center [197, 129] width 38 height 11
click at [181, 114] on div "telecast" at bounding box center [190, 118] width 38 height 11
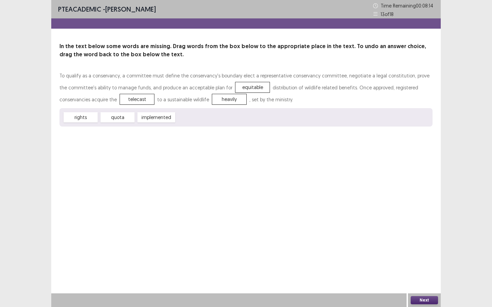
click at [429, 280] on button "Next" at bounding box center [424, 300] width 27 height 8
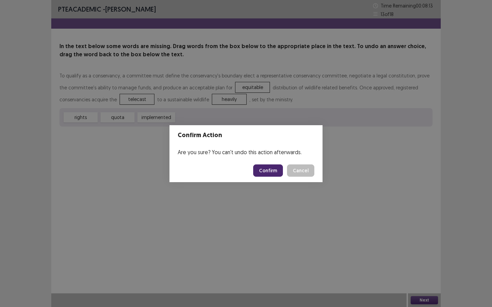
click at [270, 167] on button "Confirm" at bounding box center [268, 171] width 30 height 12
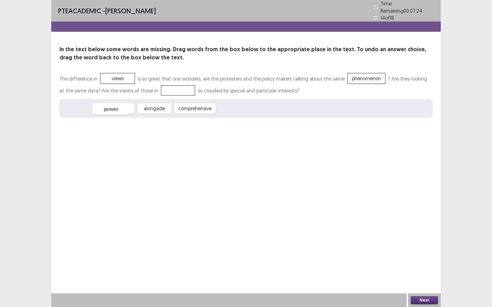
drag, startPoint x: 84, startPoint y: 107, endPoint x: 96, endPoint y: 113, distance: 13.5
click at [96, 113] on div "power" at bounding box center [111, 108] width 38 height 11
click at [435, 280] on button "Next" at bounding box center [424, 300] width 27 height 8
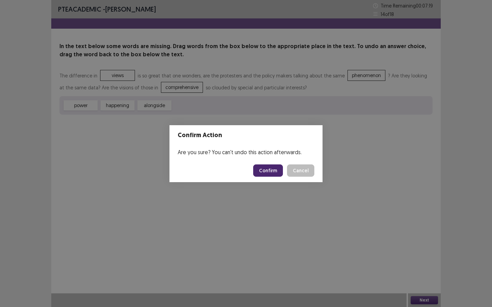
click at [277, 168] on button "Confirm" at bounding box center [268, 171] width 30 height 12
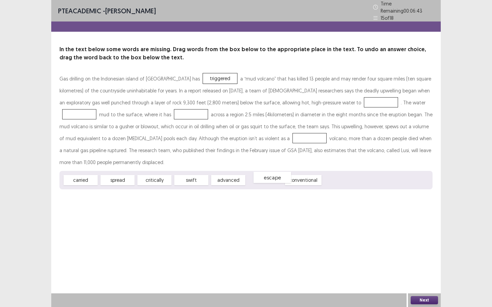
drag, startPoint x: 261, startPoint y: 178, endPoint x: 267, endPoint y: 177, distance: 6.3
click at [267, 177] on div "escape" at bounding box center [272, 177] width 38 height 11
drag, startPoint x: 366, startPoint y: 99, endPoint x: 359, endPoint y: 97, distance: 7.8
click at [93, 107] on div "escape" at bounding box center [74, 112] width 38 height 11
drag, startPoint x: 307, startPoint y: 106, endPoint x: 350, endPoint y: 119, distance: 45.5
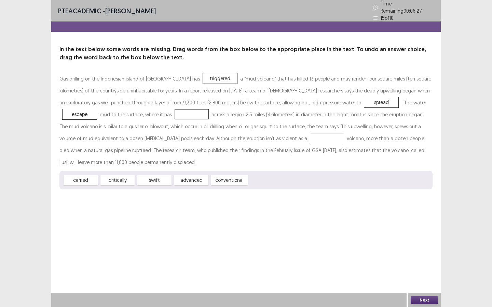
click at [351, 163] on div "Gas drilling on the Indonesian island of [GEOGRAPHIC_DATA] has triggered a “mud…" at bounding box center [245, 121] width 373 height 96
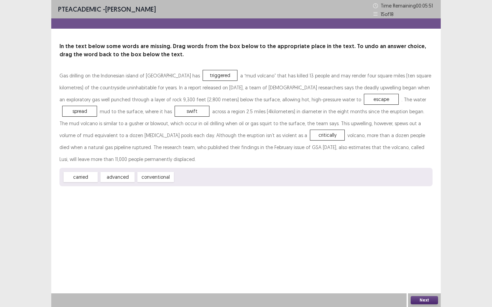
click at [428, 280] on button "Next" at bounding box center [424, 300] width 27 height 8
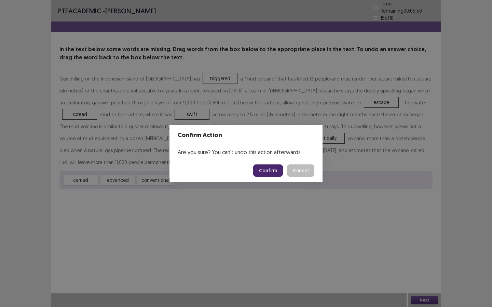
click at [281, 169] on button "Confirm" at bounding box center [268, 171] width 30 height 12
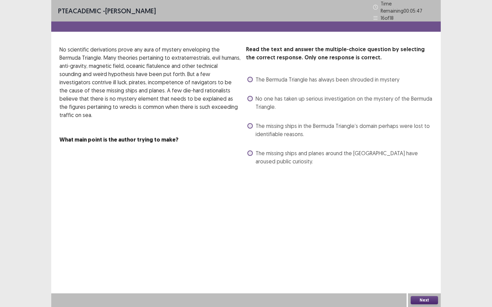
click at [288, 153] on span "The missing ships and planes around the [GEOGRAPHIC_DATA] have aroused public c…" at bounding box center [343, 157] width 177 height 16
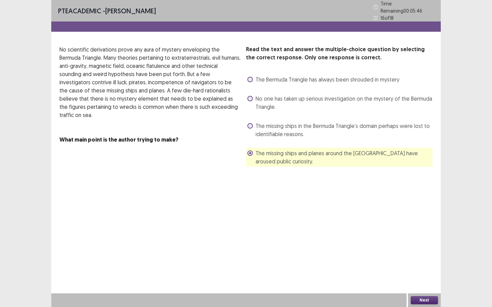
click at [431, 280] on button "Next" at bounding box center [424, 300] width 27 height 8
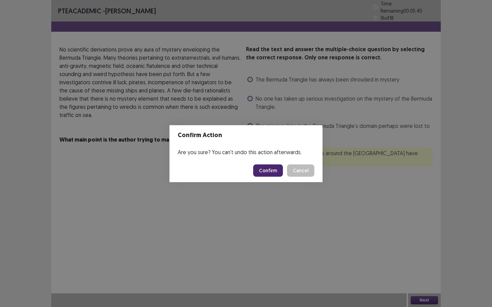
click at [270, 167] on button "Confirm" at bounding box center [268, 171] width 30 height 12
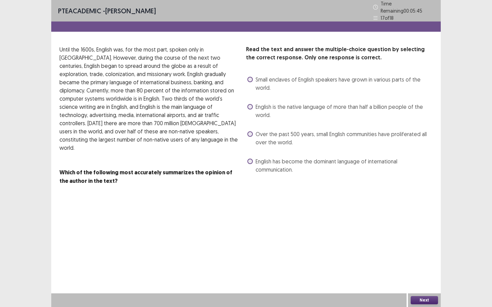
click at [264, 83] on span "Small enclaves of English speakers have grown in various parts of the world." at bounding box center [343, 83] width 177 height 16
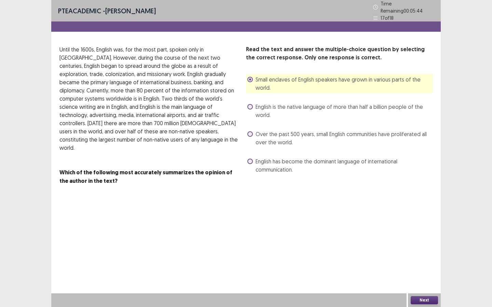
click at [434, 280] on button "Next" at bounding box center [424, 300] width 27 height 8
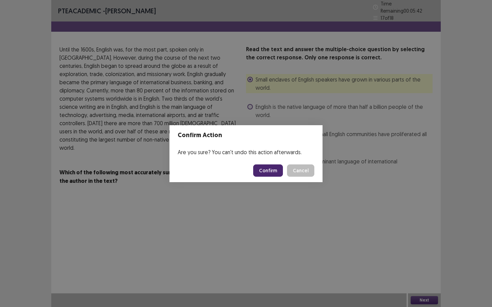
click at [270, 188] on div "Confirm Action Are you sure? You can't undo this action afterwards. Confirm Can…" at bounding box center [246, 153] width 492 height 307
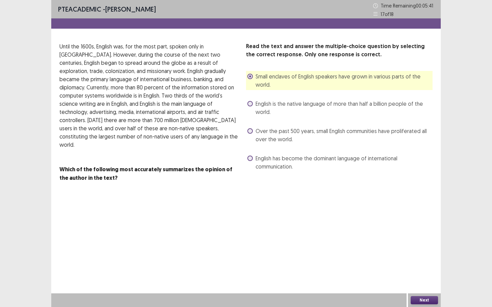
click at [423, 280] on button "Next" at bounding box center [424, 300] width 27 height 8
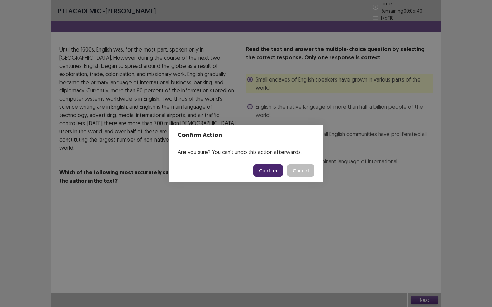
click at [263, 167] on button "Confirm" at bounding box center [268, 171] width 30 height 12
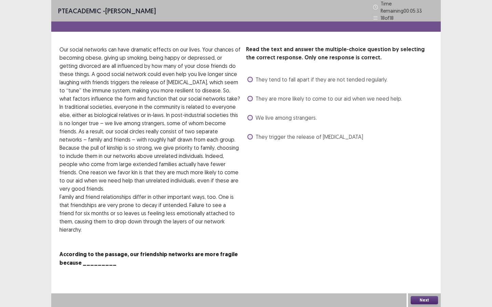
click at [281, 134] on span "They trigger the release of [MEDICAL_DATA]" at bounding box center [309, 137] width 108 height 8
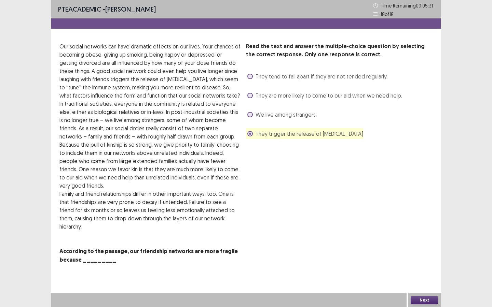
click at [305, 95] on span "They are more likely to come to our aid when we need help." at bounding box center [328, 96] width 147 height 8
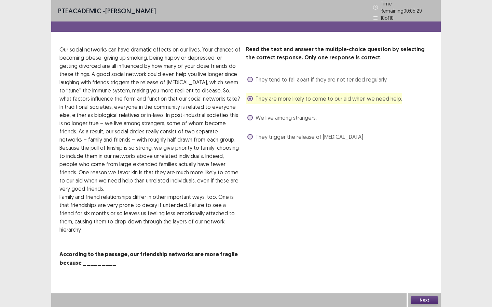
click at [434, 280] on button "Next" at bounding box center [424, 300] width 27 height 8
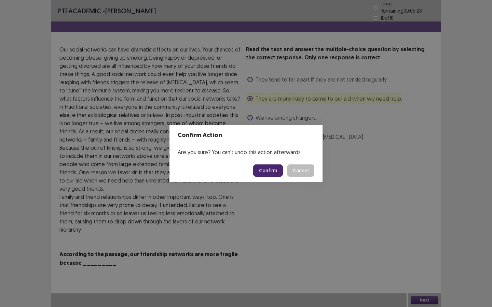
click at [263, 171] on button "Confirm" at bounding box center [268, 171] width 30 height 12
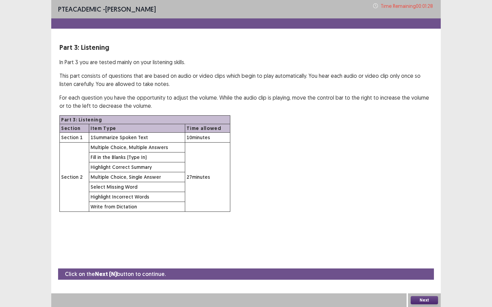
click at [423, 280] on button "Next" at bounding box center [424, 300] width 27 height 8
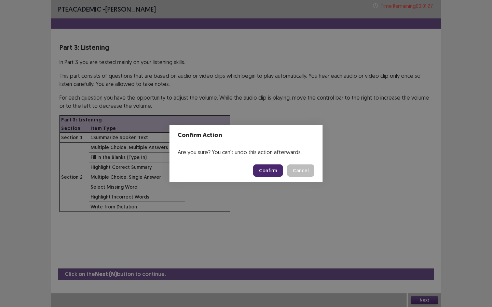
click at [268, 175] on button "Confirm" at bounding box center [268, 171] width 30 height 12
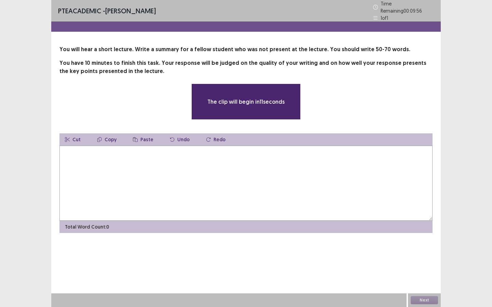
click at [169, 175] on textarea at bounding box center [245, 183] width 373 height 75
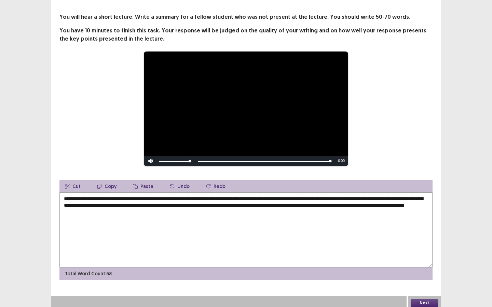
scroll to position [32, 0]
type textarea "**********"
click at [416, 280] on button "Next" at bounding box center [424, 304] width 27 height 8
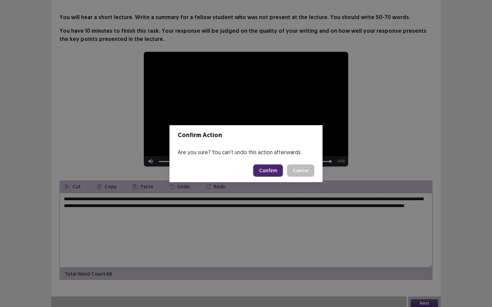
click at [275, 170] on button "Confirm" at bounding box center [268, 171] width 30 height 12
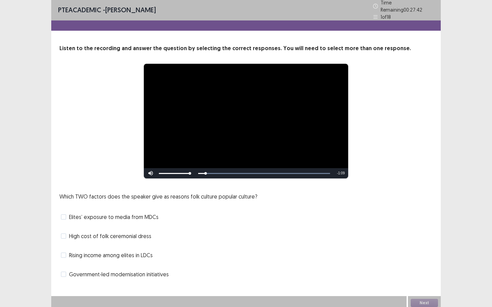
scroll to position [1, 0]
click at [132, 233] on span "High cost of folk ceremonial dress" at bounding box center [110, 237] width 82 height 8
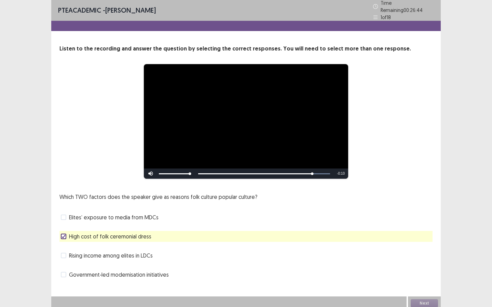
click at [160, 212] on div "Elites’ exposure to media from MDCs" at bounding box center [245, 217] width 373 height 11
click at [148, 215] on span "Elites’ exposure to media from MDCs" at bounding box center [113, 217] width 89 height 8
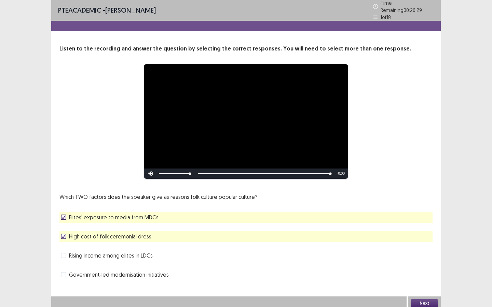
click at [415, 280] on button "Next" at bounding box center [424, 304] width 27 height 8
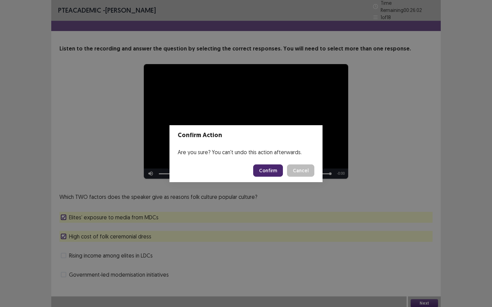
click at [270, 171] on button "Confirm" at bounding box center [268, 171] width 30 height 12
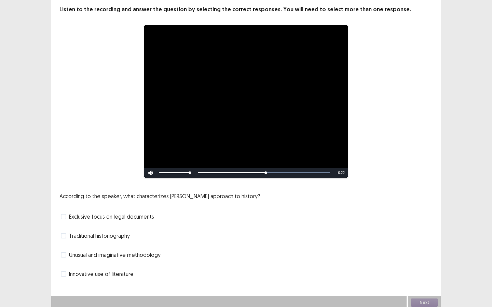
scroll to position [39, 0]
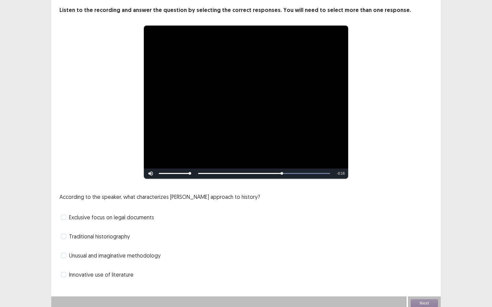
click at [133, 254] on span "Unusual and imaginative methodology" at bounding box center [115, 256] width 92 height 8
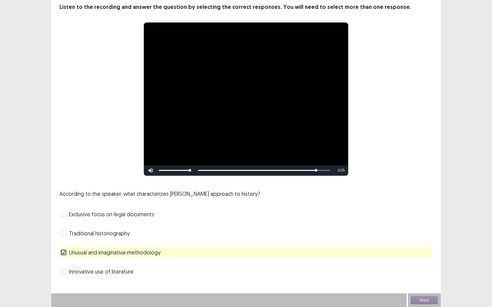
click at [121, 234] on span "Traditional historiography" at bounding box center [99, 234] width 61 height 8
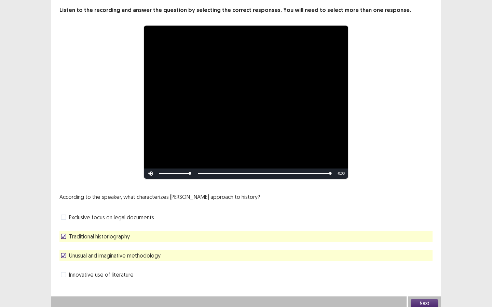
click at [412, 280] on button "Next" at bounding box center [424, 304] width 27 height 8
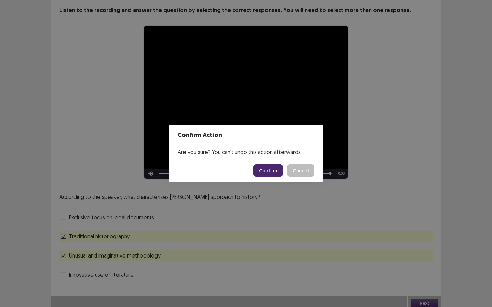
click at [261, 168] on button "Confirm" at bounding box center [268, 171] width 30 height 12
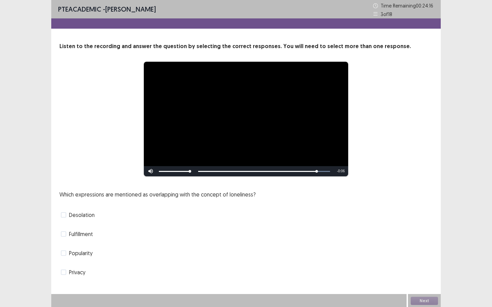
click at [83, 272] on span "Privacy" at bounding box center [77, 272] width 16 height 8
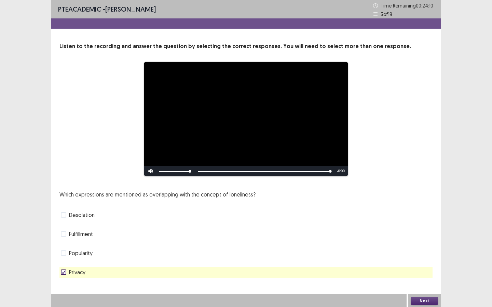
click at [99, 233] on div "Fulfillment" at bounding box center [245, 234] width 373 height 11
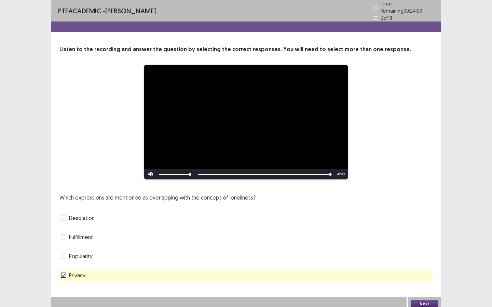
click at [70, 236] on span "Fulfillment" at bounding box center [81, 237] width 24 height 8
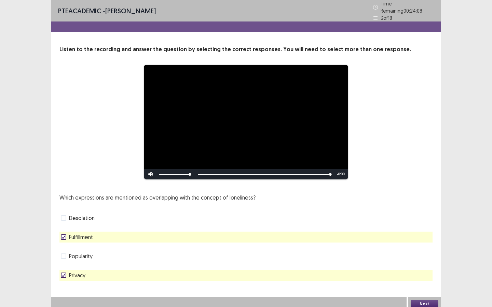
click at [429, 280] on button "Next" at bounding box center [424, 304] width 27 height 8
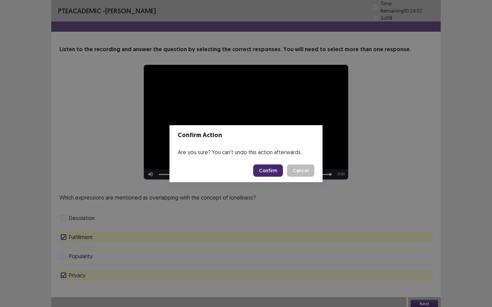
click at [266, 172] on button "Confirm" at bounding box center [268, 171] width 30 height 12
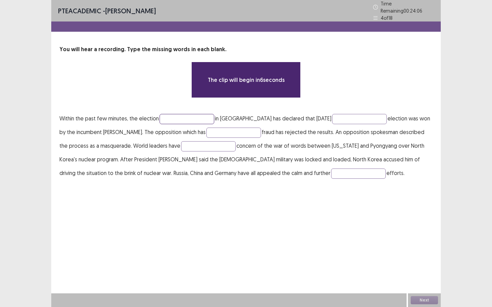
click at [199, 114] on input "text" at bounding box center [187, 119] width 55 height 10
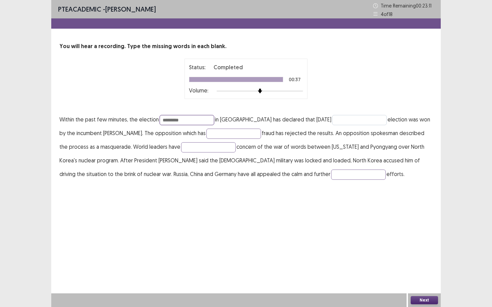
type input "*********"
click at [332, 121] on input "text" at bounding box center [359, 120] width 55 height 10
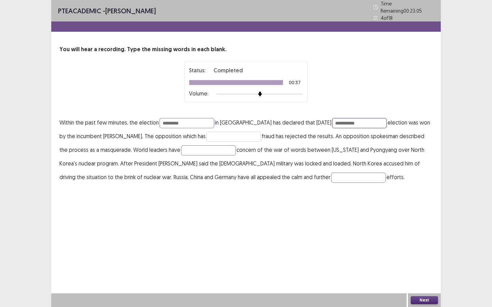
type input "**********"
click at [206, 135] on input "text" at bounding box center [233, 137] width 55 height 10
type input "**********"
click at [211, 149] on input "text" at bounding box center [208, 151] width 55 height 10
type input "*******"
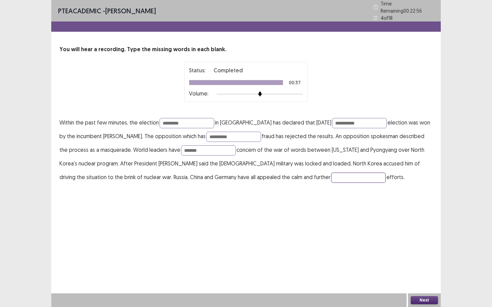
click at [331, 176] on input "text" at bounding box center [358, 178] width 55 height 10
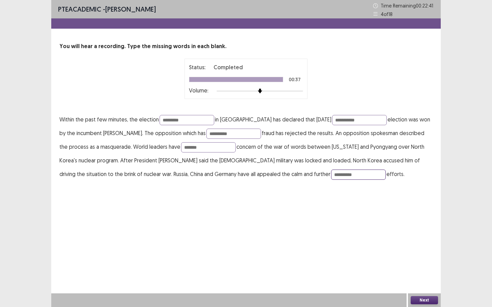
type input "**********"
click at [417, 280] on button "Next" at bounding box center [424, 300] width 27 height 8
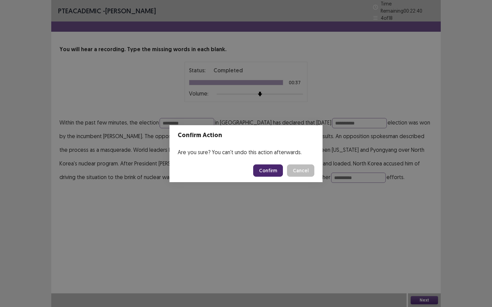
click at [268, 168] on button "Confirm" at bounding box center [268, 171] width 30 height 12
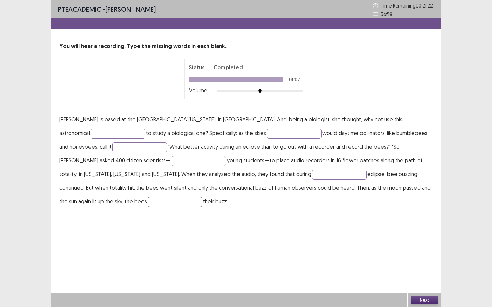
click at [202, 197] on input "text" at bounding box center [175, 202] width 55 height 10
type input "******"
click at [145, 129] on input "text" at bounding box center [118, 134] width 55 height 10
type input "**********"
click at [267, 133] on input "text" at bounding box center [294, 134] width 55 height 10
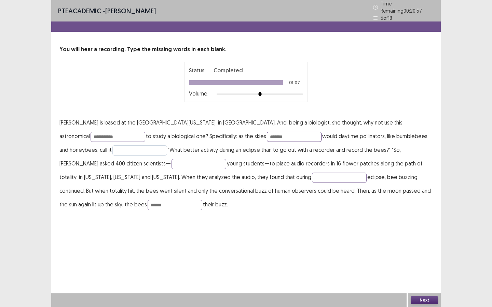
type input "*******"
click at [112, 149] on input "text" at bounding box center [139, 151] width 55 height 10
type input "******"
click at [171, 161] on input "text" at bounding box center [198, 164] width 55 height 10
type input "*********"
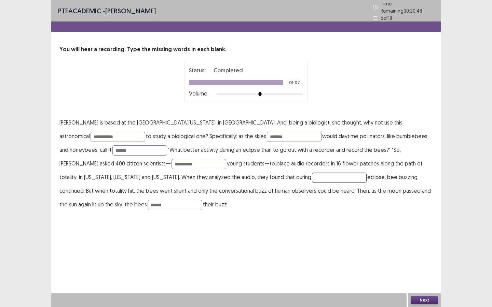
click at [312, 174] on input "text" at bounding box center [339, 178] width 55 height 10
type input "**********"
click at [431, 280] on button "Next" at bounding box center [424, 300] width 27 height 8
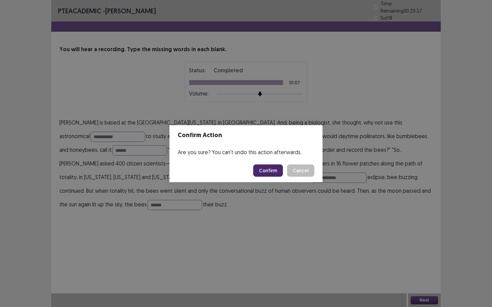
click at [276, 171] on button "Confirm" at bounding box center [268, 171] width 30 height 12
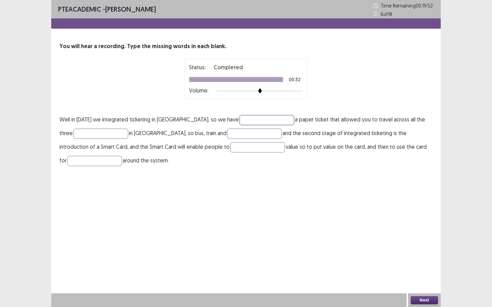
click at [265, 123] on input "text" at bounding box center [266, 120] width 55 height 10
type input "**********"
click at [113, 134] on input "text" at bounding box center [100, 134] width 55 height 10
type input "*****"
click at [260, 134] on input "text" at bounding box center [254, 134] width 55 height 10
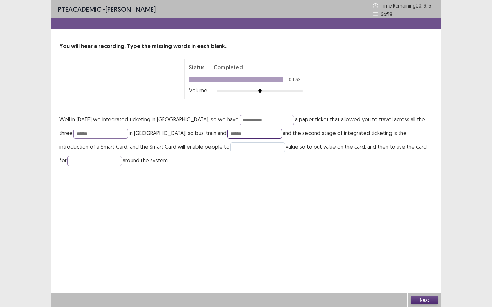
type input "*****"
click at [251, 148] on input "text" at bounding box center [257, 147] width 55 height 10
type input "*****"
click at [94, 164] on input "text" at bounding box center [94, 161] width 55 height 10
type input "*********"
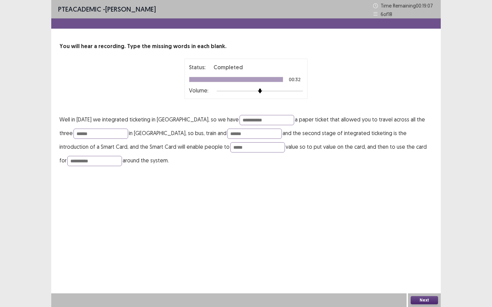
click at [424, 280] on button "Next" at bounding box center [424, 300] width 27 height 8
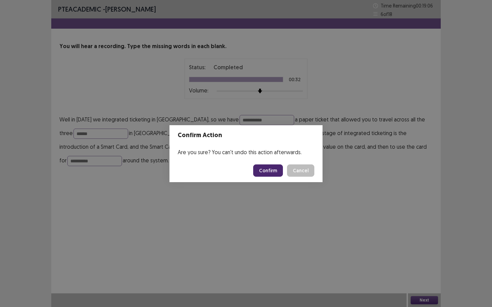
click at [273, 171] on button "Confirm" at bounding box center [268, 171] width 30 height 12
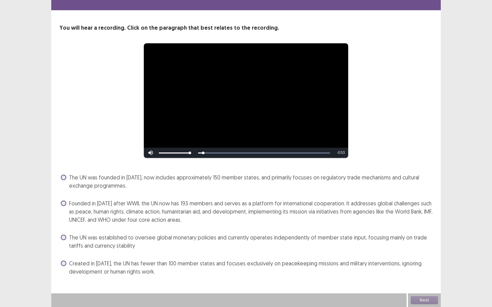
scroll to position [18, 0]
click at [65, 203] on span at bounding box center [63, 203] width 5 height 5
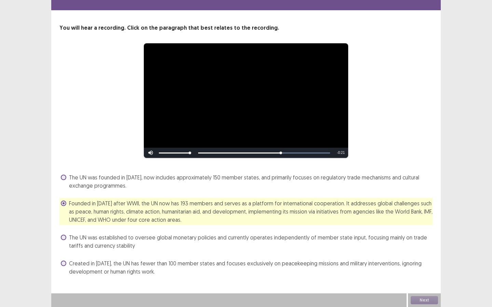
click at [189, 187] on span "The UN was founded in [DATE], now includes approximately 150 member states, and…" at bounding box center [250, 182] width 363 height 16
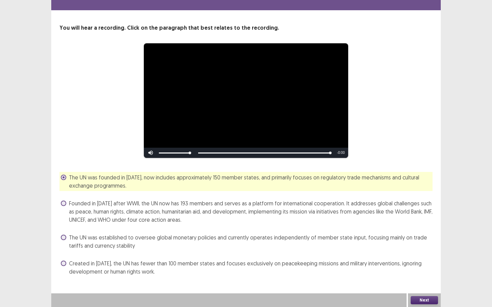
click at [432, 280] on button "Next" at bounding box center [424, 300] width 27 height 8
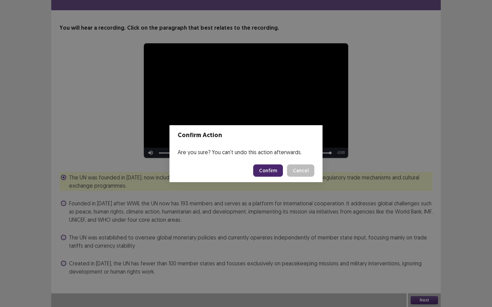
click at [272, 174] on button "Confirm" at bounding box center [268, 171] width 30 height 12
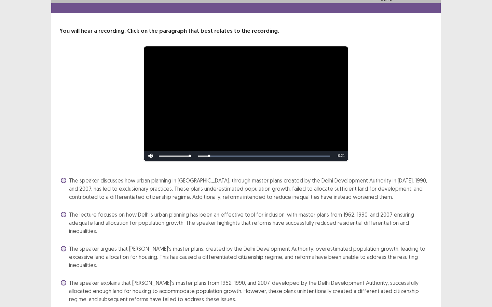
scroll to position [16, 0]
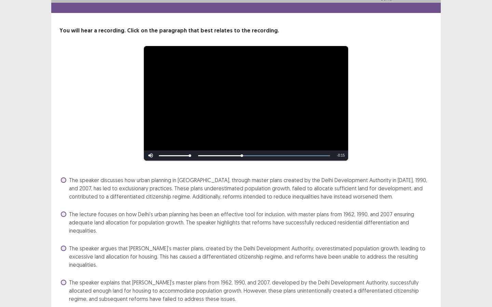
click at [175, 186] on span "The speaker discusses how urban planning in [GEOGRAPHIC_DATA], through master p…" at bounding box center [250, 188] width 363 height 25
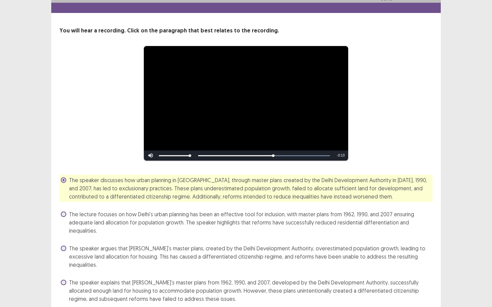
click at [209, 224] on span "The lecture focuses on how Delhi’s urban planning has been an effective tool fo…" at bounding box center [250, 222] width 363 height 25
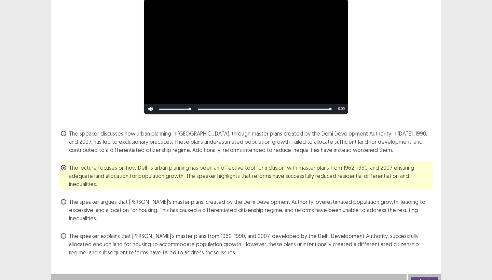
scroll to position [62, 0]
click at [246, 211] on span "The speaker argues that [PERSON_NAME]’s master plans, created by the Delhi Deve…" at bounding box center [250, 210] width 363 height 25
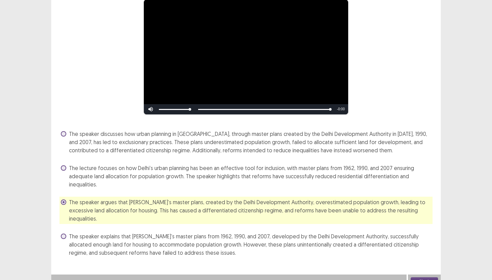
click at [281, 148] on span "The speaker discusses how urban planning in [GEOGRAPHIC_DATA], through master p…" at bounding box center [250, 142] width 363 height 25
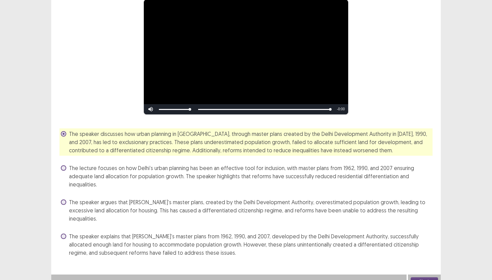
click at [424, 277] on button "Next" at bounding box center [424, 281] width 27 height 8
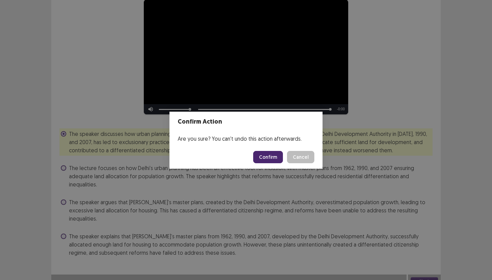
click at [279, 155] on button "Confirm" at bounding box center [268, 157] width 30 height 12
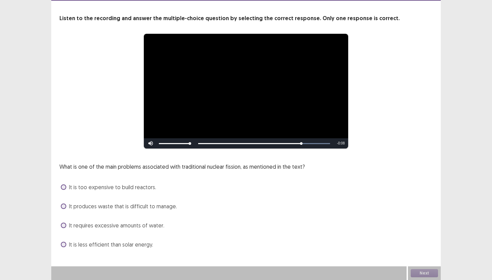
scroll to position [28, 0]
click at [151, 209] on span "It produces waste that is difficult to manage." at bounding box center [123, 206] width 108 height 8
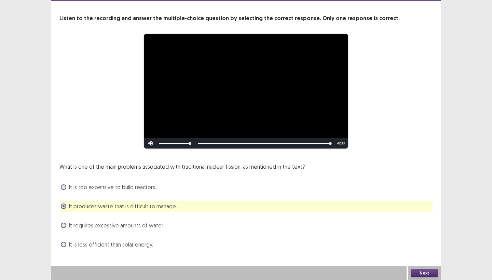
click at [424, 271] on button "Next" at bounding box center [424, 273] width 27 height 8
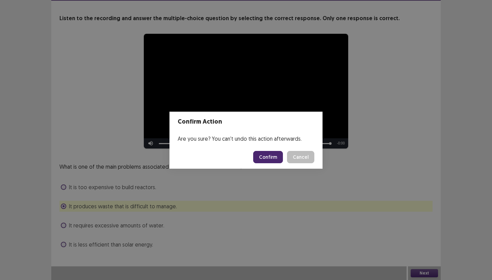
click at [267, 162] on button "Confirm" at bounding box center [268, 157] width 30 height 12
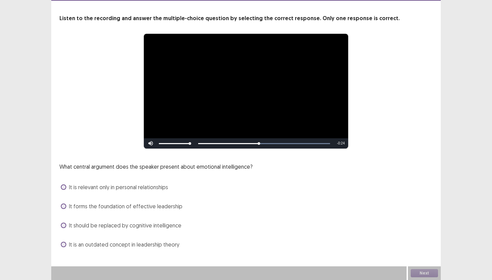
click at [175, 208] on span "It forms the foundation of effective leadership" at bounding box center [125, 206] width 113 height 8
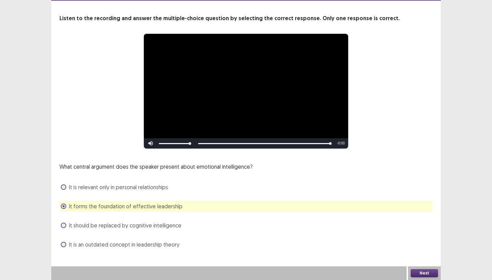
click at [412, 271] on button "Next" at bounding box center [424, 273] width 27 height 8
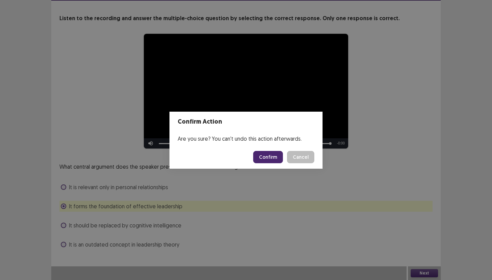
click at [267, 157] on button "Confirm" at bounding box center [268, 157] width 30 height 12
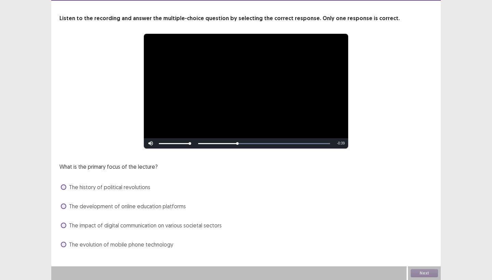
click at [162, 245] on span "The evolution of mobile phone technology" at bounding box center [121, 244] width 104 height 8
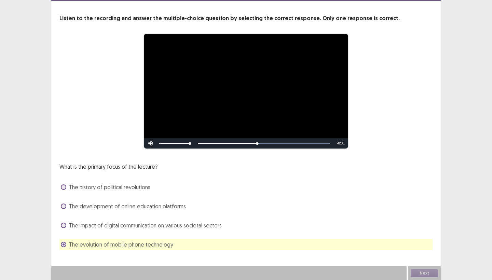
click at [138, 184] on span "The history of political revolutions" at bounding box center [109, 187] width 81 height 8
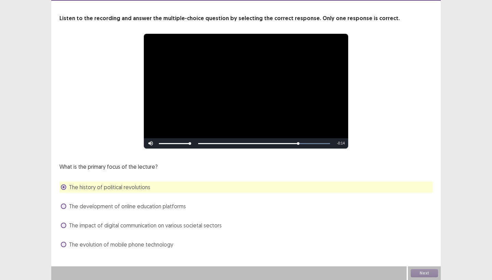
click at [211, 229] on span "The impact of digital communication on various societal sectors" at bounding box center [145, 225] width 153 height 8
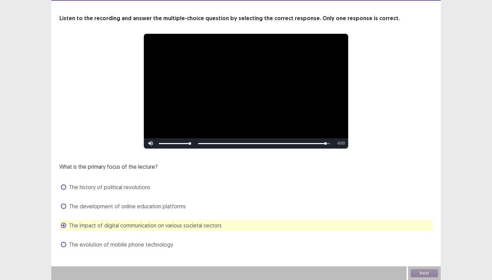
click at [193, 209] on div "The development of online education platforms" at bounding box center [245, 206] width 373 height 11
click at [174, 200] on div "What is the primary focus of the lecture? The history of political revolutions …" at bounding box center [245, 206] width 373 height 87
click at [169, 205] on span "The development of online education platforms" at bounding box center [127, 206] width 117 height 8
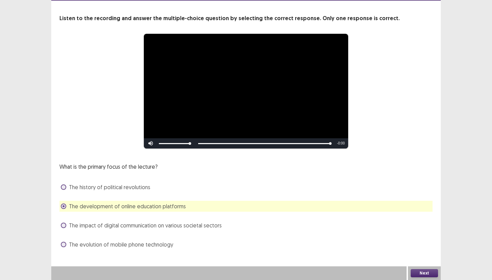
click at [164, 247] on span "The evolution of mobile phone technology" at bounding box center [121, 244] width 104 height 8
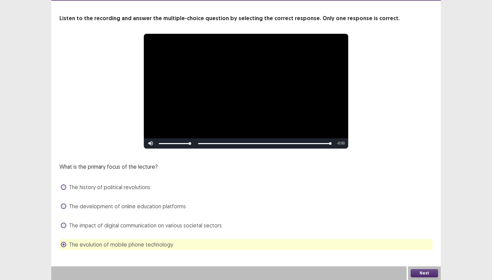
click at [186, 207] on div "The development of online education platforms" at bounding box center [245, 206] width 373 height 11
click at [197, 224] on span "The impact of digital communication on various societal sectors" at bounding box center [145, 225] width 153 height 8
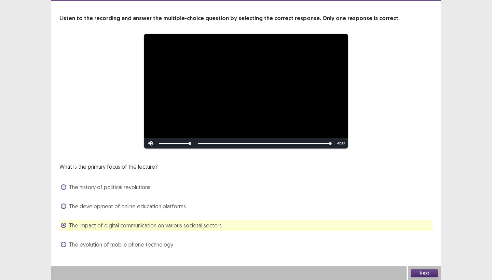
click at [419, 267] on div "Next" at bounding box center [424, 273] width 33 height 14
click at [418, 273] on button "Next" at bounding box center [424, 273] width 27 height 8
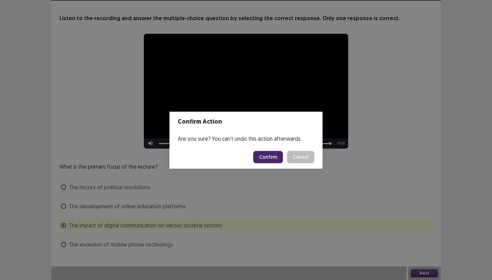
click at [274, 157] on button "Confirm" at bounding box center [268, 157] width 30 height 12
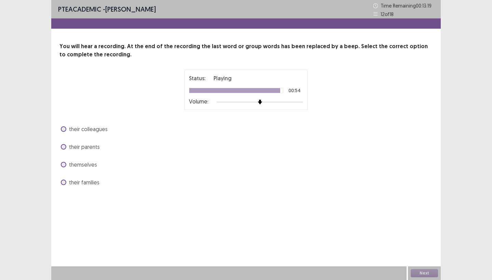
click at [105, 127] on span "their colleagues" at bounding box center [88, 129] width 39 height 8
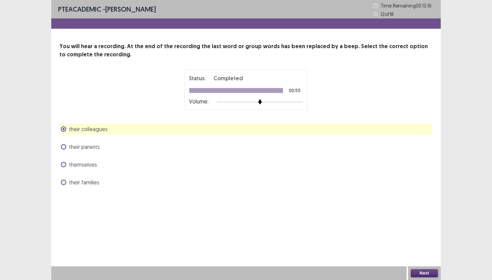
click at [85, 165] on span "themselves" at bounding box center [83, 165] width 28 height 8
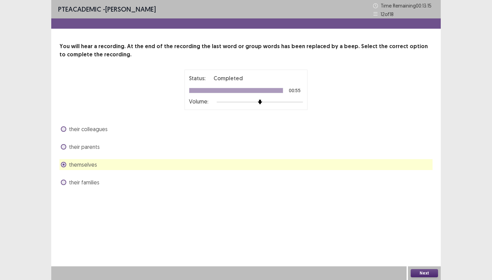
click at [427, 270] on button "Next" at bounding box center [424, 273] width 27 height 8
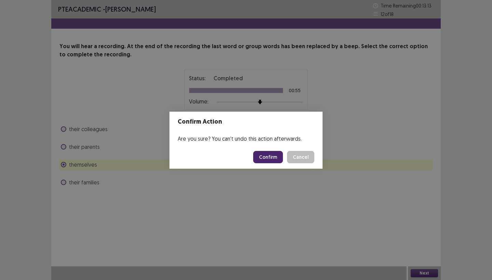
click at [272, 160] on button "Confirm" at bounding box center [268, 157] width 30 height 12
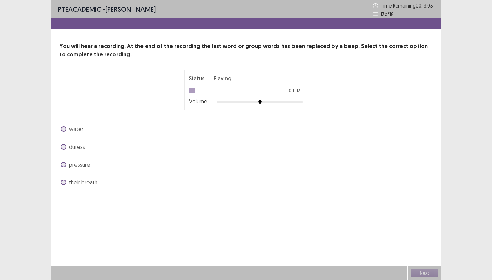
click at [256, 102] on div at bounding box center [238, 101] width 43 height 1
click at [253, 102] on div at bounding box center [260, 101] width 86 height 5
click at [264, 103] on div at bounding box center [260, 101] width 86 height 5
click at [270, 101] on div at bounding box center [260, 101] width 86 height 5
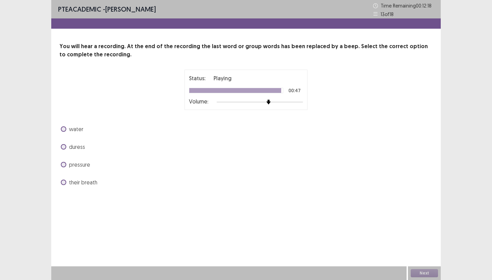
click at [88, 164] on span "pressure" at bounding box center [79, 165] width 21 height 8
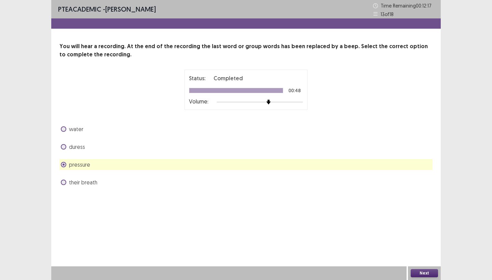
click at [419, 277] on button "Next" at bounding box center [424, 273] width 27 height 8
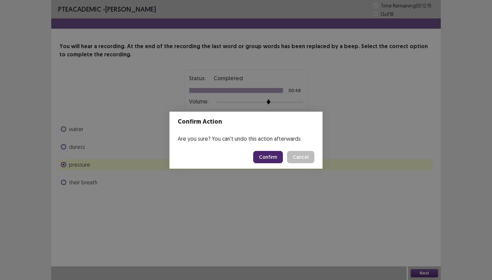
click at [276, 159] on button "Confirm" at bounding box center [268, 157] width 30 height 12
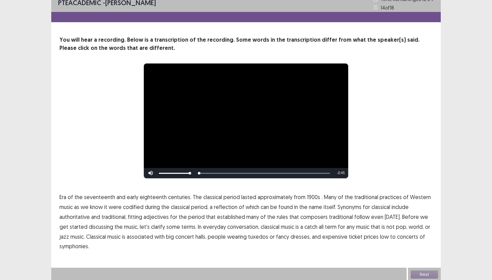
scroll to position [6, 0]
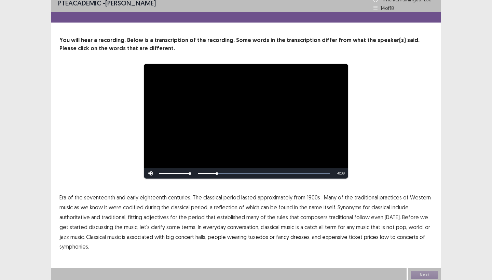
click at [307, 198] on span "1900s" at bounding box center [313, 197] width 13 height 8
click at [341, 218] on span "traditional" at bounding box center [341, 217] width 24 height 8
click at [380, 237] on span "low" at bounding box center [384, 237] width 9 height 8
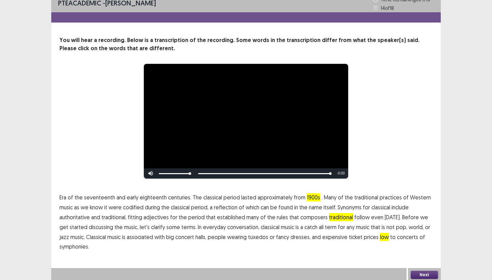
click at [71, 248] on span "symphonies." at bounding box center [74, 247] width 30 height 8
click at [422, 272] on button "Next" at bounding box center [424, 275] width 27 height 8
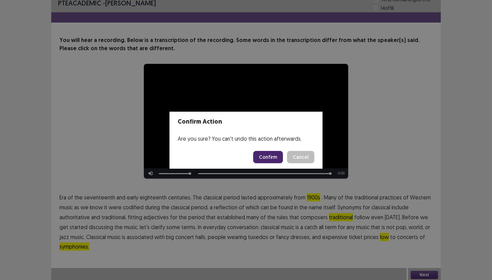
click at [275, 156] on button "Confirm" at bounding box center [268, 157] width 30 height 12
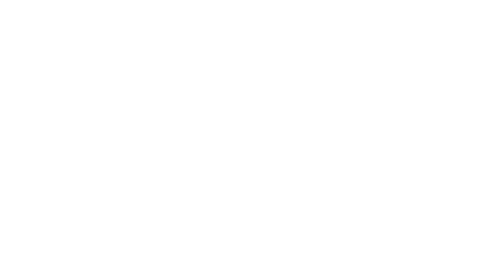
scroll to position [0, 0]
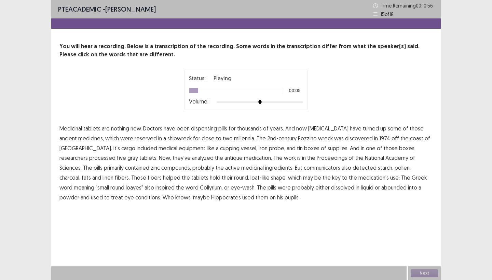
click at [329, 129] on span "[MEDICAL_DATA]" at bounding box center [328, 128] width 40 height 8
click at [135, 139] on span "reserved" at bounding box center [146, 138] width 22 height 8
click at [115, 154] on span "processed" at bounding box center [102, 158] width 26 height 8
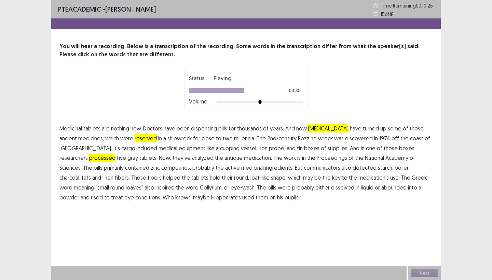
click at [304, 168] on span "communicators" at bounding box center [322, 168] width 37 height 8
click at [200, 189] on span "Collyrium," at bounding box center [211, 187] width 23 height 8
click at [381, 186] on span "abounded" at bounding box center [393, 187] width 25 height 8
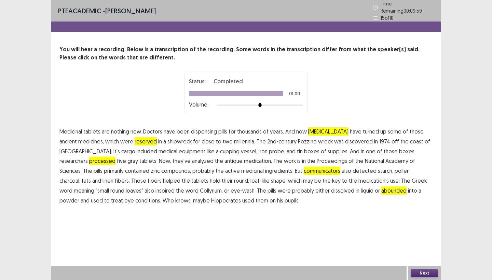
click at [419, 271] on button "Next" at bounding box center [424, 273] width 27 height 8
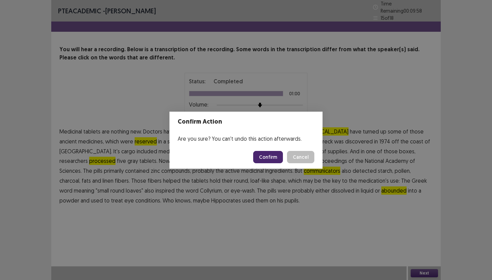
click at [276, 156] on button "Confirm" at bounding box center [268, 157] width 30 height 12
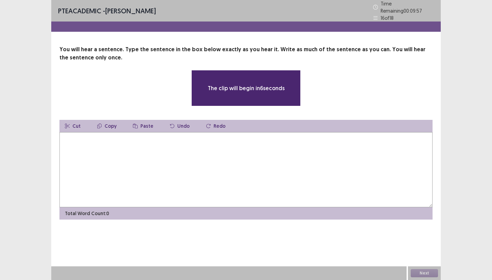
click at [245, 164] on textarea at bounding box center [245, 169] width 373 height 75
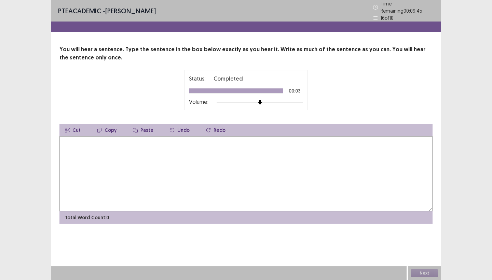
click at [219, 157] on textarea at bounding box center [245, 173] width 373 height 75
click at [157, 229] on div "PTE academic - [PERSON_NAME] Time Remaining 00 : 09 : 44 16 of 18 You will hear…" at bounding box center [245, 118] width 389 height 237
click at [124, 151] on textarea at bounding box center [245, 173] width 373 height 75
click at [182, 151] on textarea at bounding box center [245, 173] width 373 height 75
click at [81, 174] on textarea at bounding box center [245, 173] width 373 height 75
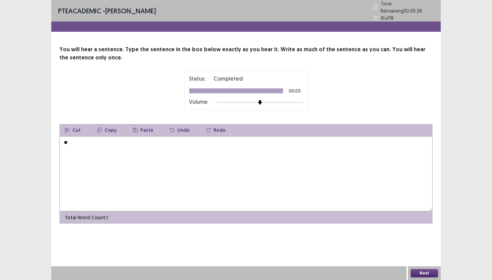
type textarea "*"
click at [85, 140] on textarea "**********" at bounding box center [245, 173] width 373 height 75
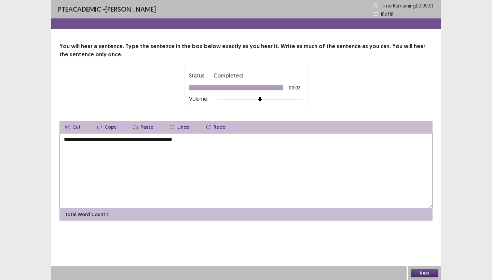
type textarea "**********"
click at [256, 100] on div at bounding box center [260, 99] width 86 height 5
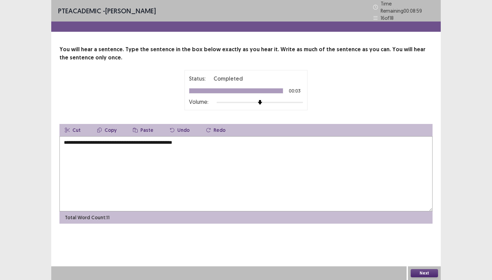
click at [429, 274] on button "Next" at bounding box center [424, 273] width 27 height 8
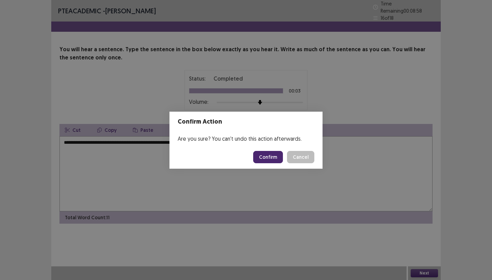
click at [271, 156] on button "Confirm" at bounding box center [268, 157] width 30 height 12
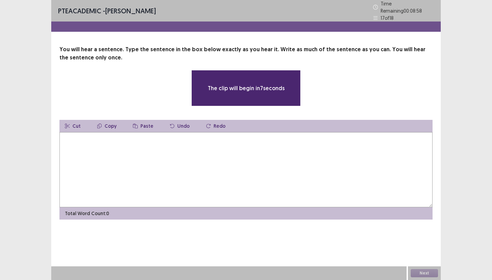
click at [243, 148] on textarea at bounding box center [245, 169] width 373 height 75
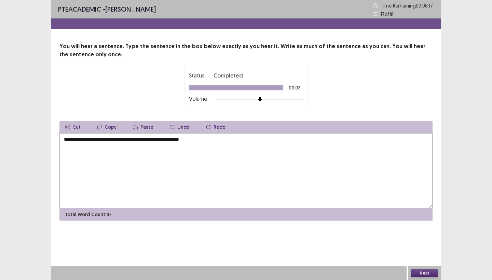
click at [68, 141] on textarea "**********" at bounding box center [245, 170] width 373 height 75
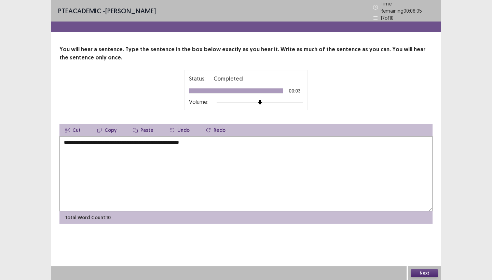
click at [88, 140] on textarea "**********" at bounding box center [245, 173] width 373 height 75
click at [167, 139] on textarea "**********" at bounding box center [245, 173] width 373 height 75
click at [150, 140] on textarea "**********" at bounding box center [245, 173] width 373 height 75
type textarea "**********"
click at [429, 274] on button "Next" at bounding box center [424, 273] width 27 height 8
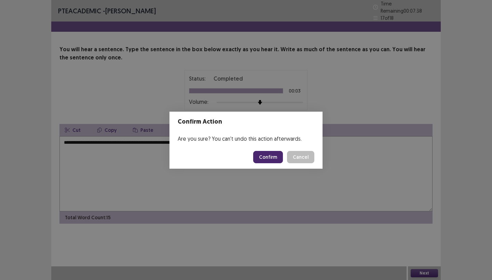
click at [268, 157] on button "Confirm" at bounding box center [268, 157] width 30 height 12
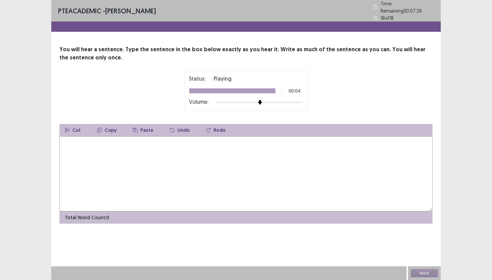
click at [268, 157] on textarea at bounding box center [245, 173] width 373 height 75
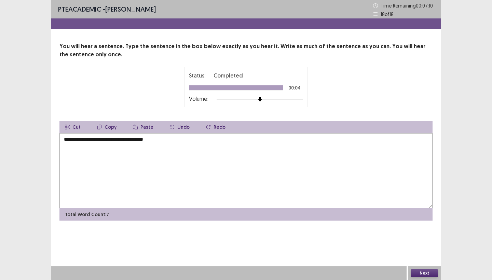
click at [66, 140] on textarea "**********" at bounding box center [245, 170] width 373 height 75
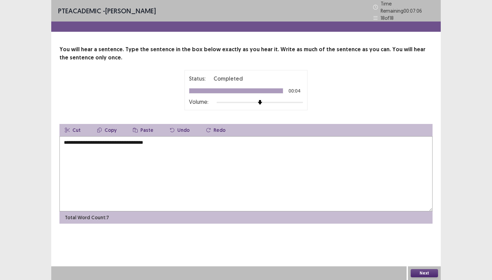
click at [87, 141] on textarea "**********" at bounding box center [245, 173] width 373 height 75
click at [127, 142] on textarea "**********" at bounding box center [245, 173] width 373 height 75
click at [158, 142] on textarea "**********" at bounding box center [245, 173] width 373 height 75
type textarea "**********"
click at [416, 272] on button "Next" at bounding box center [424, 273] width 27 height 8
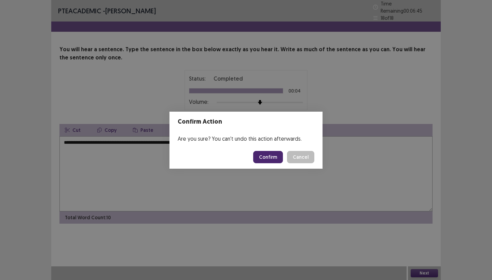
click at [265, 153] on button "Confirm" at bounding box center [268, 157] width 30 height 12
